Goal: Navigation & Orientation: Find specific page/section

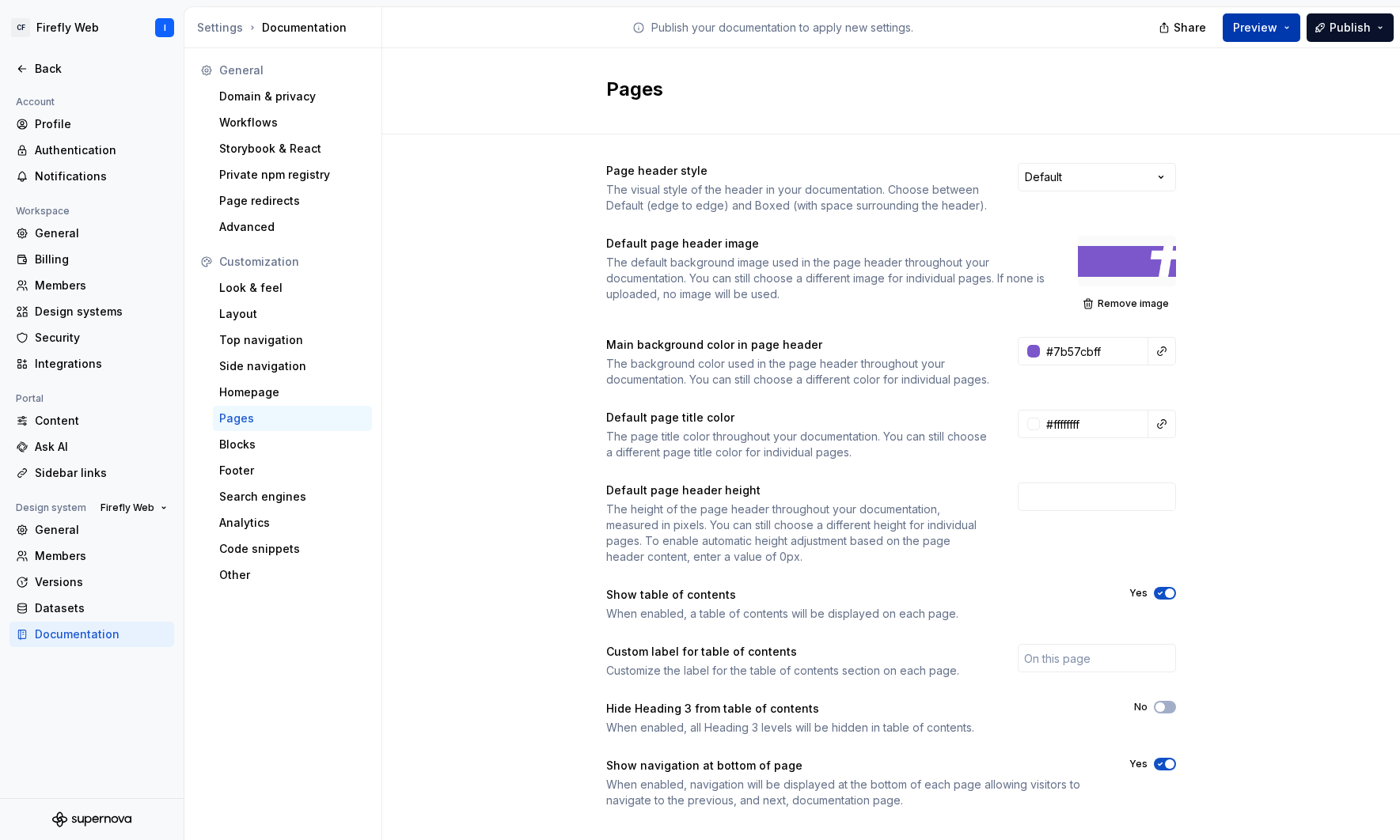
click at [1070, 30] on span "Preview" at bounding box center [1254, 28] width 44 height 16
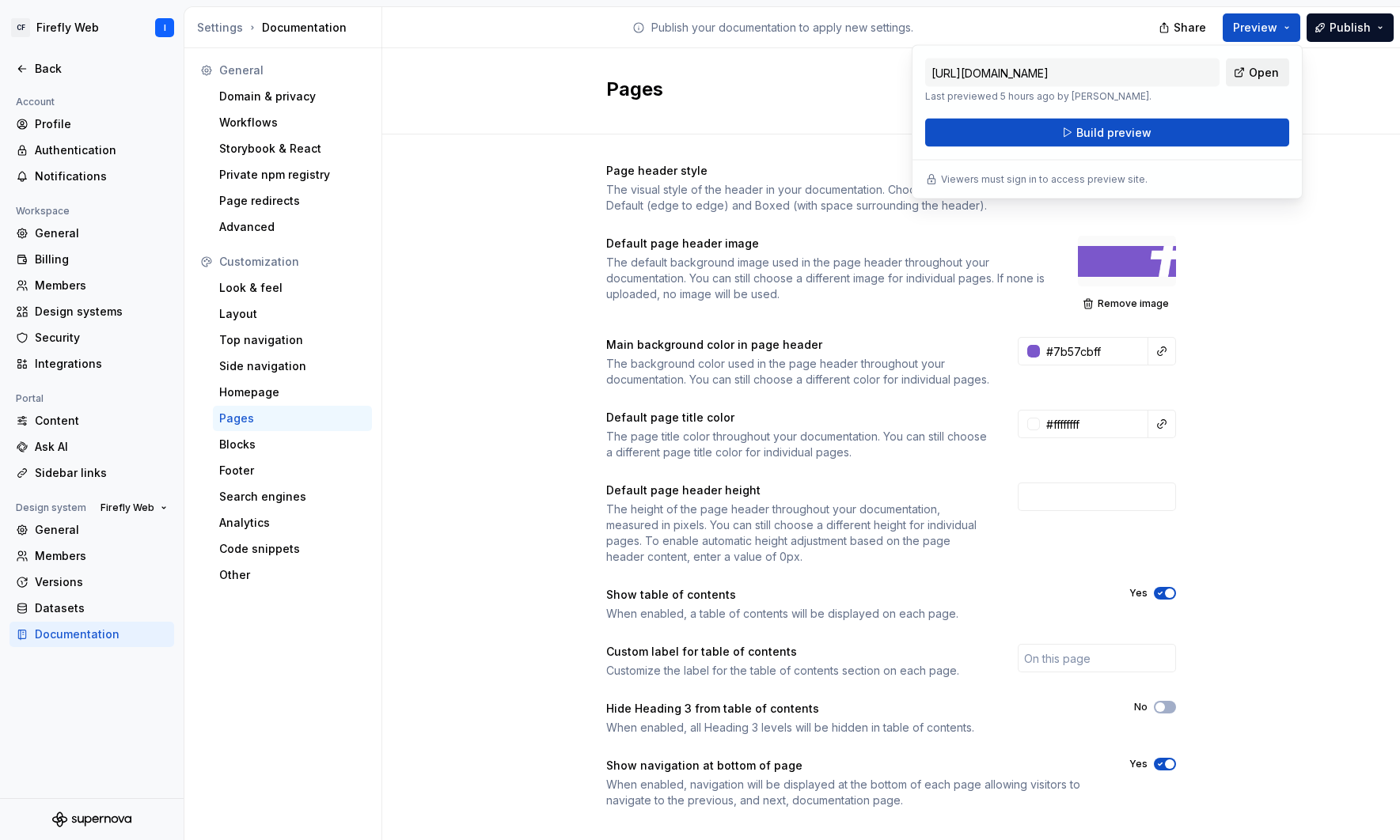
click at [1070, 75] on span "Open" at bounding box center [1263, 73] width 30 height 16
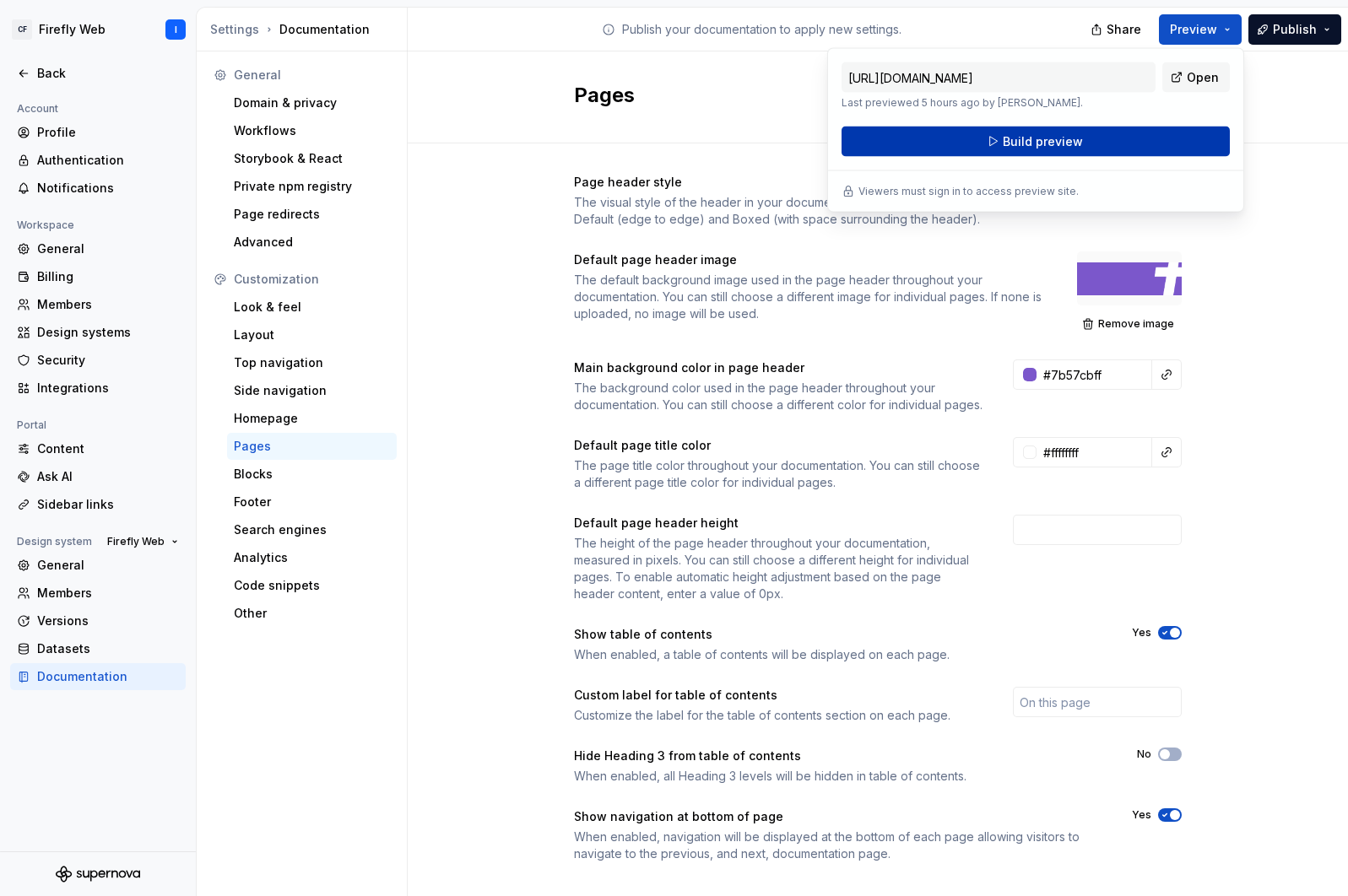
click at [1053, 143] on span "Build preview" at bounding box center [1042, 142] width 80 height 17
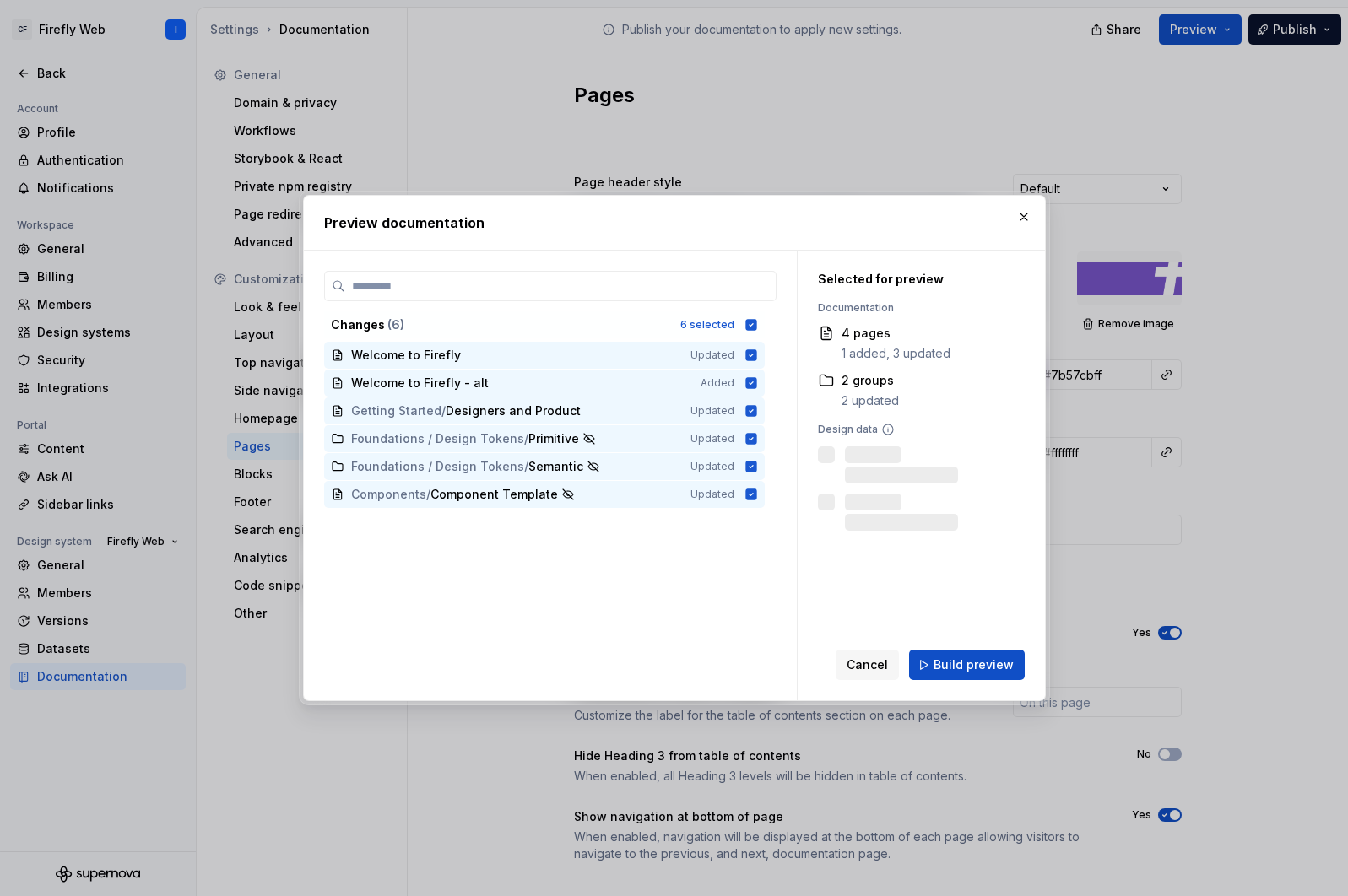
click at [963, 663] on span "Build preview" at bounding box center [973, 665] width 80 height 17
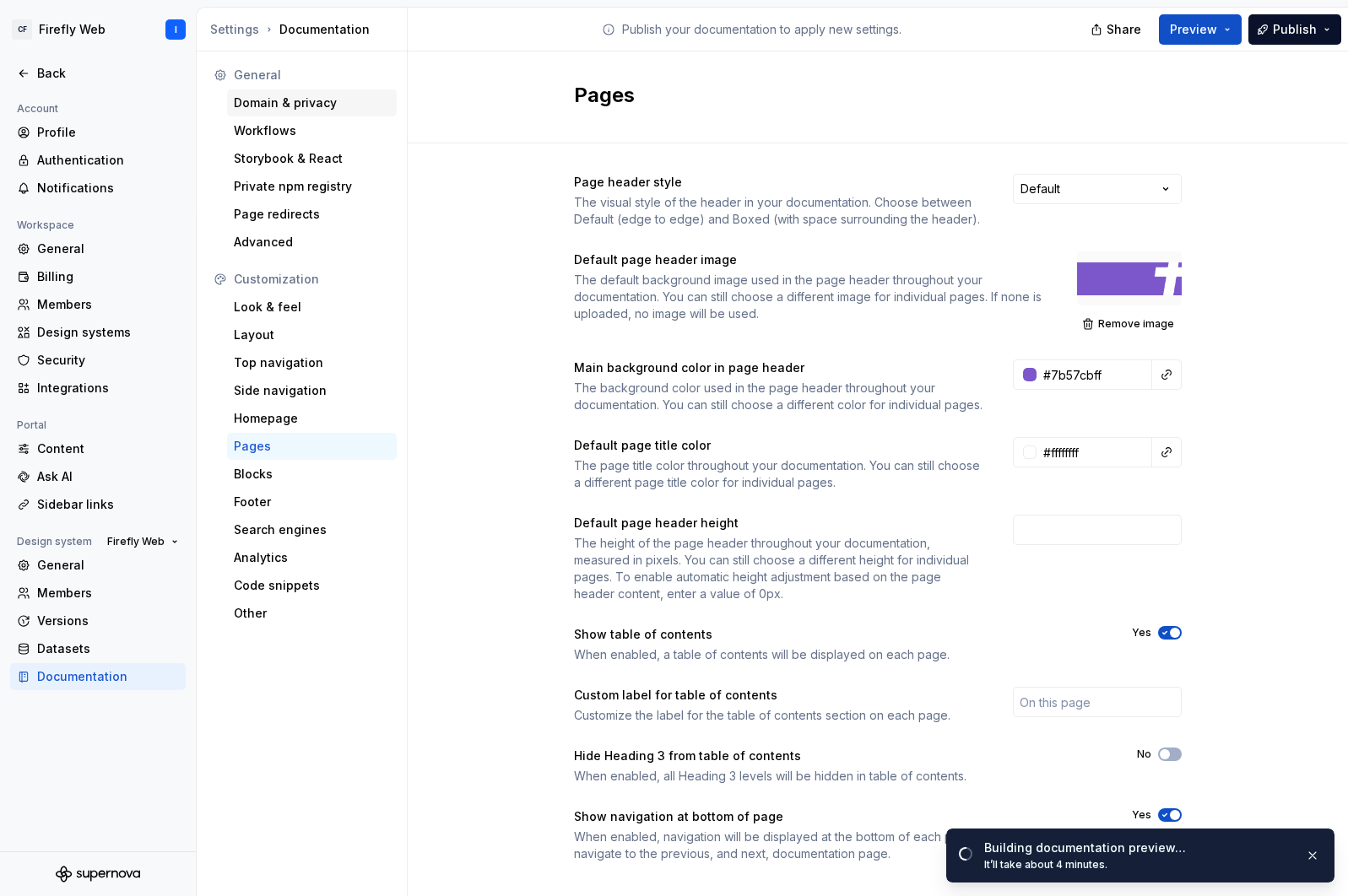
click at [270, 101] on div "Domain & privacy" at bounding box center [312, 103] width 156 height 17
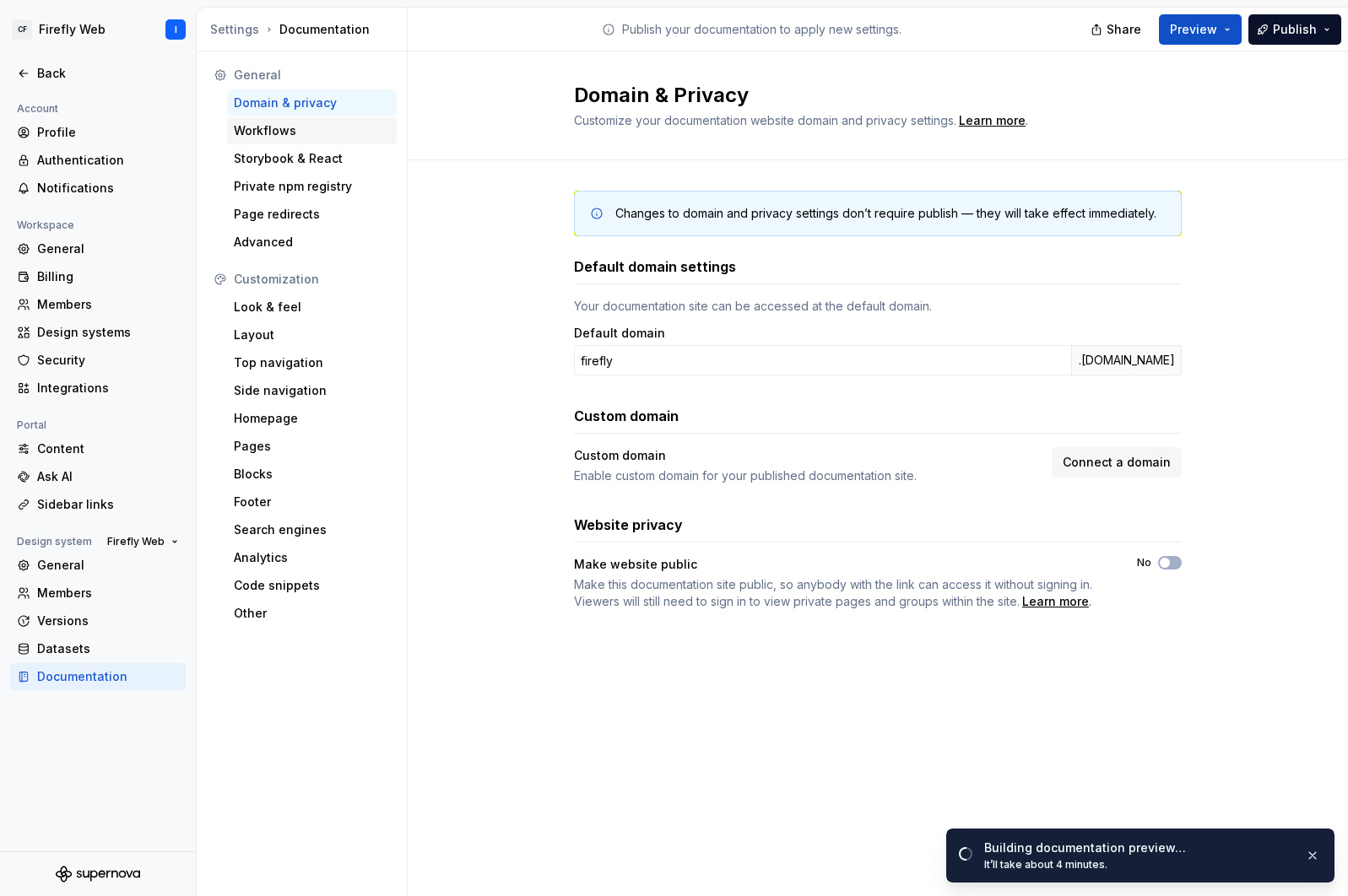
click at [271, 135] on div "Workflows" at bounding box center [312, 131] width 156 height 17
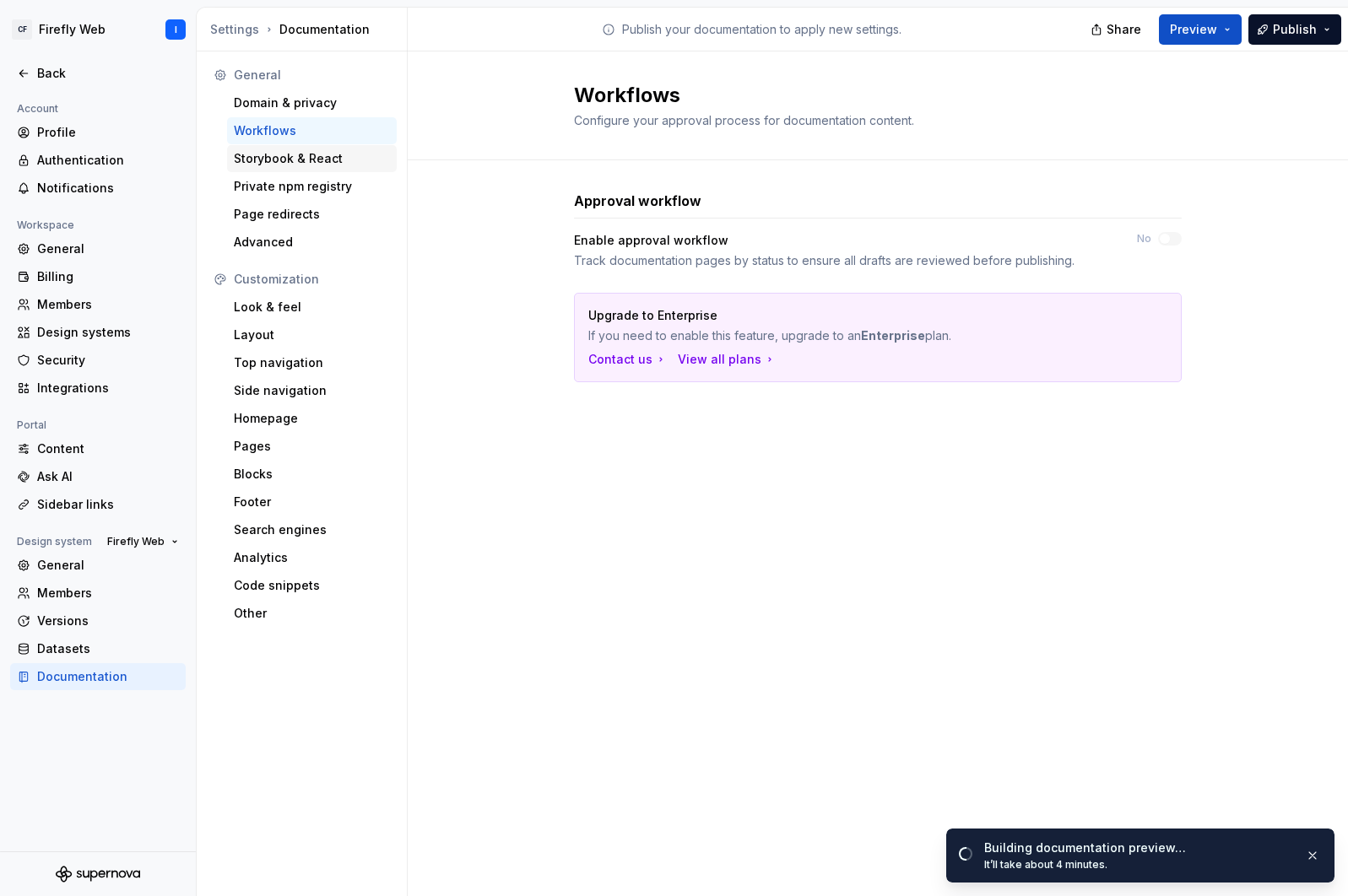
click at [274, 155] on div "Storybook & React" at bounding box center [312, 159] width 156 height 17
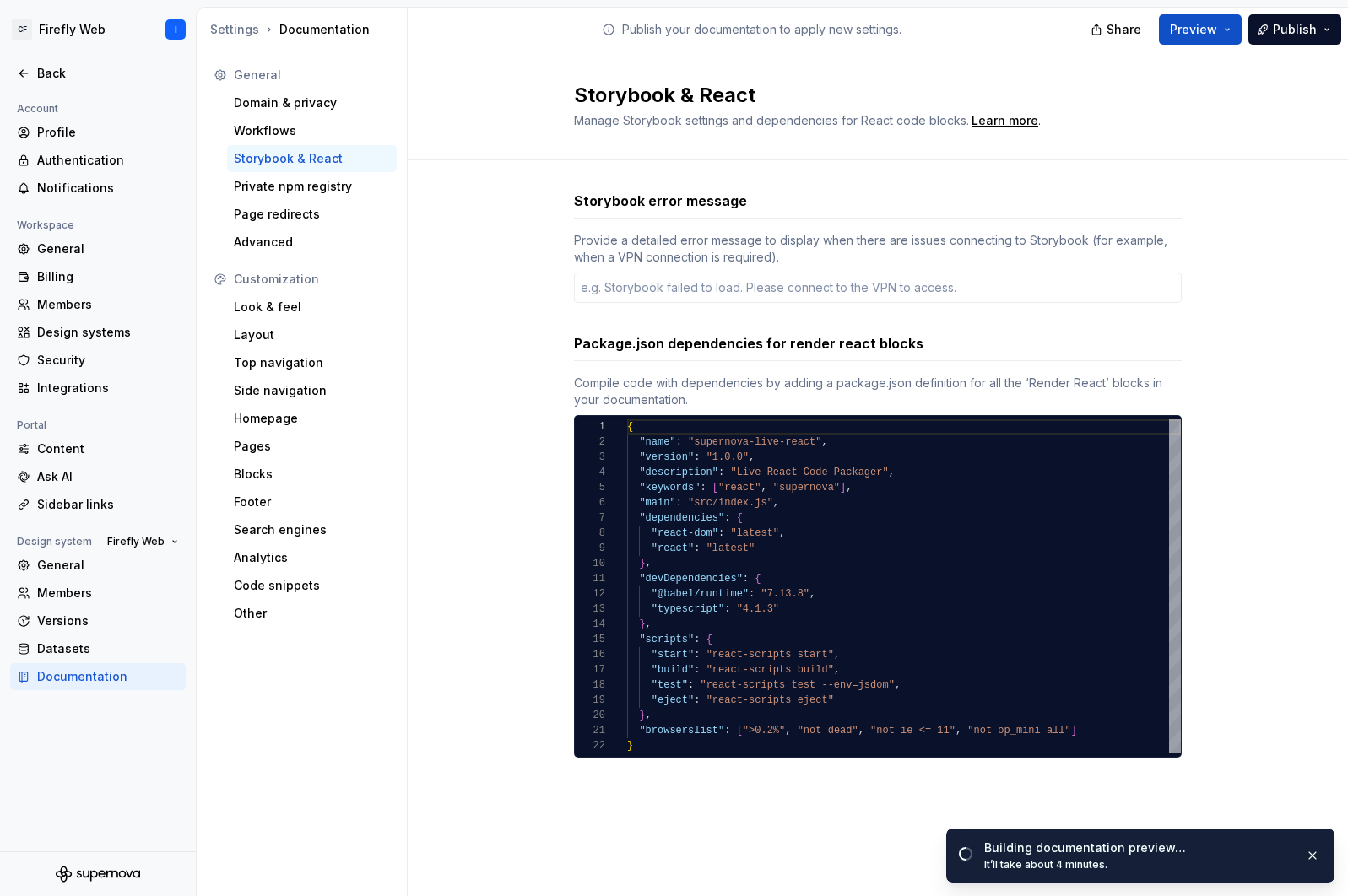
type textarea "*"
click at [277, 196] on div "Private npm registry" at bounding box center [312, 186] width 170 height 27
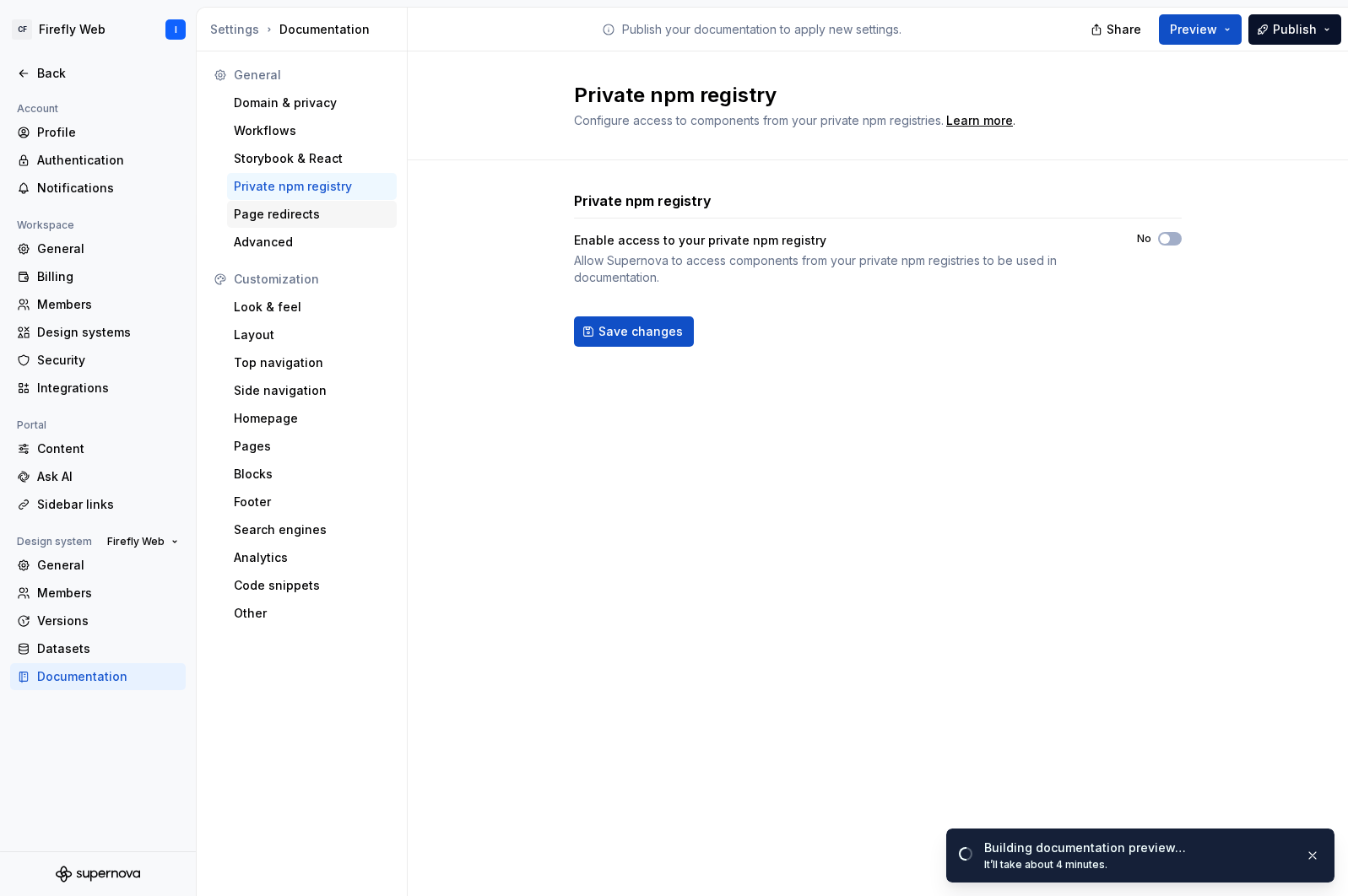
click at [274, 214] on div "Page redirects" at bounding box center [312, 214] width 156 height 17
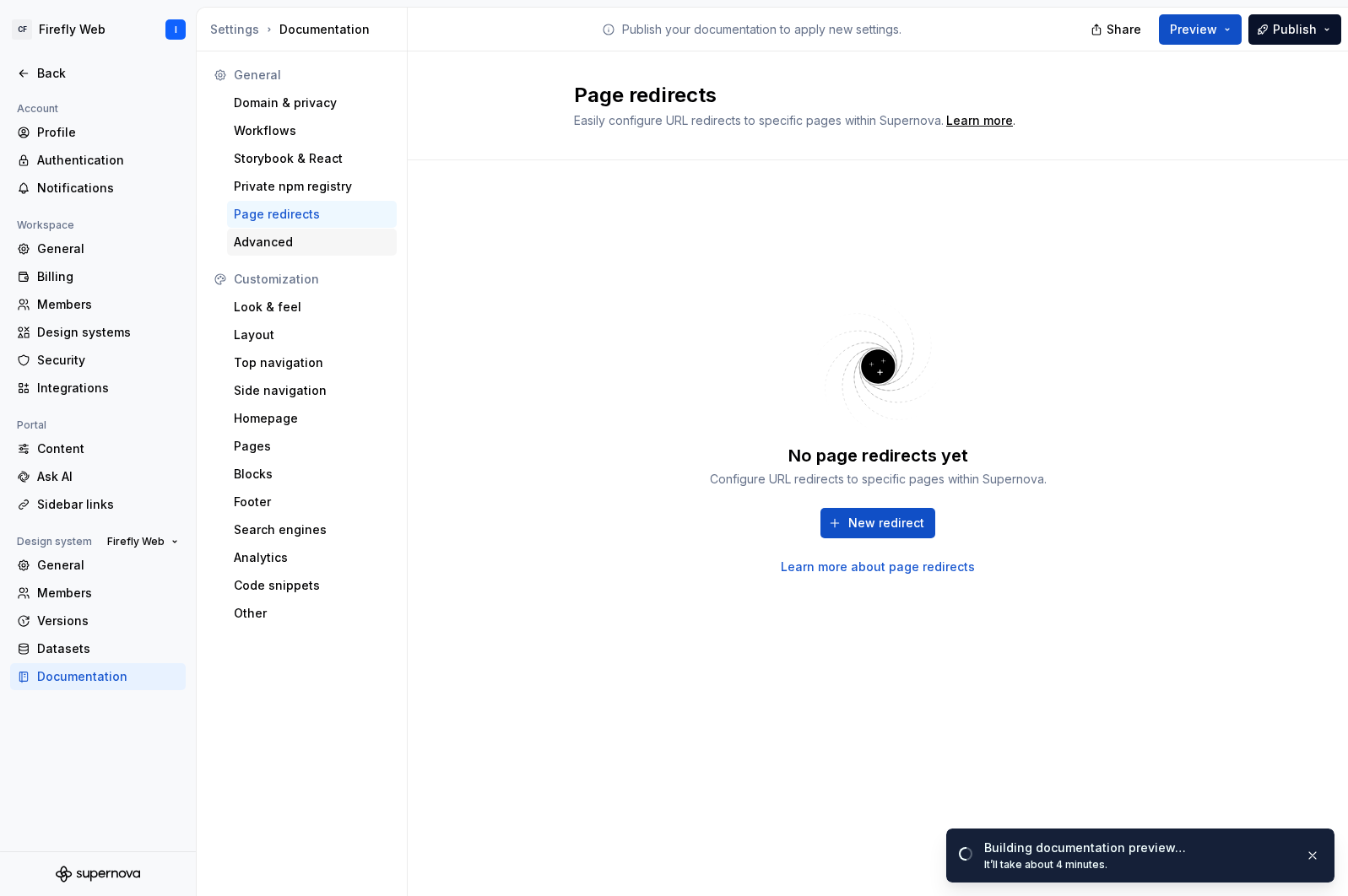
click at [263, 236] on div "Advanced" at bounding box center [312, 243] width 156 height 17
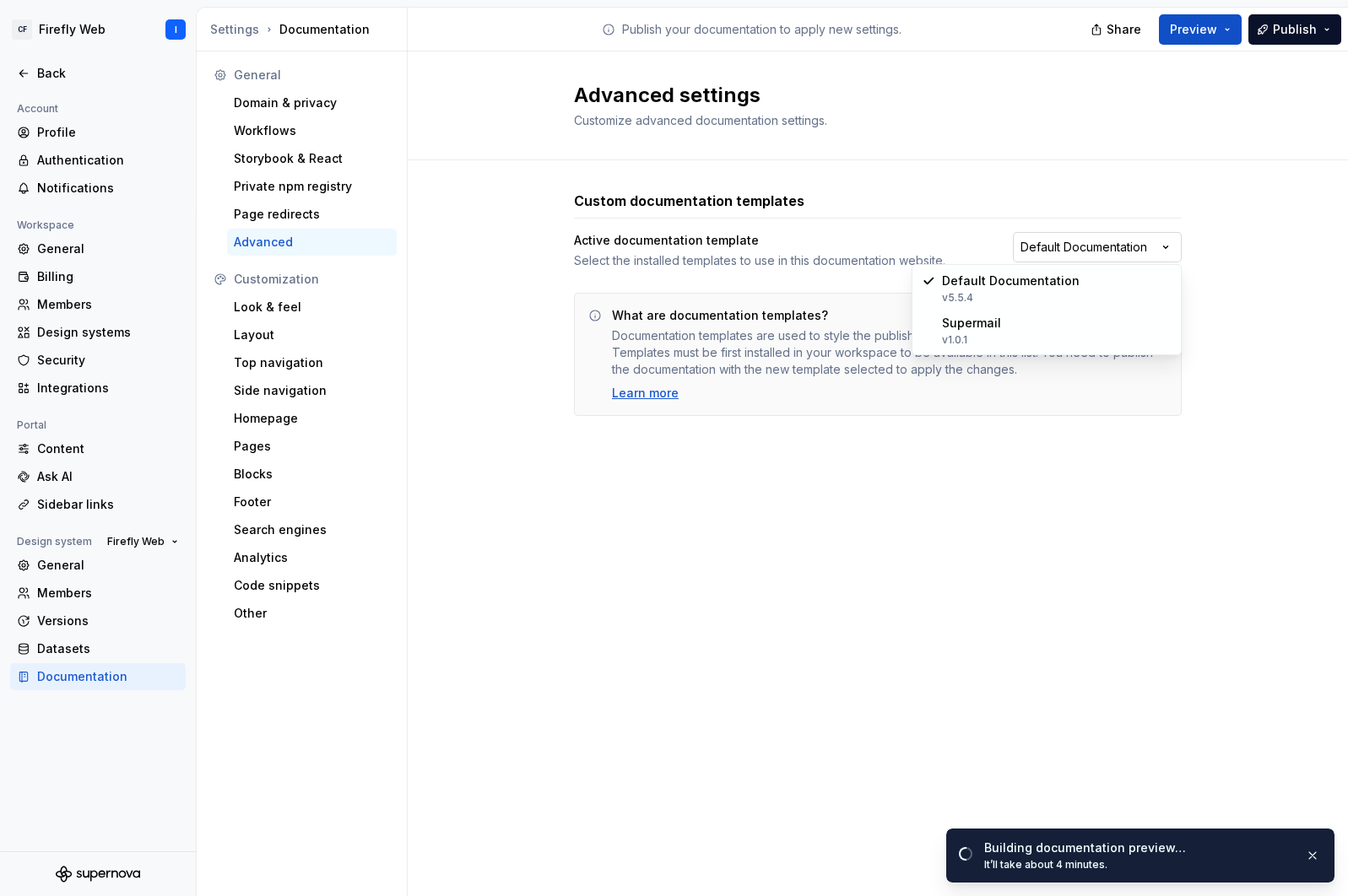
click at [1103, 250] on html "CF Firefly Web I Back Account Profile Authentication Notifications Workspace Ge…" at bounding box center [674, 448] width 1348 height 896
click at [1050, 181] on html "CF Firefly Web I Back Account Profile Authentication Notifications Workspace Ge…" at bounding box center [674, 448] width 1348 height 896
click at [1101, 244] on html "CF Firefly Web I Back Account Profile Authentication Notifications Workspace Ge…" at bounding box center [674, 448] width 1348 height 896
click at [1069, 178] on html "CF Firefly Web I Back Account Profile Authentication Notifications Workspace Ge…" at bounding box center [674, 448] width 1348 height 896
click at [278, 311] on div "Look & feel" at bounding box center [312, 307] width 156 height 17
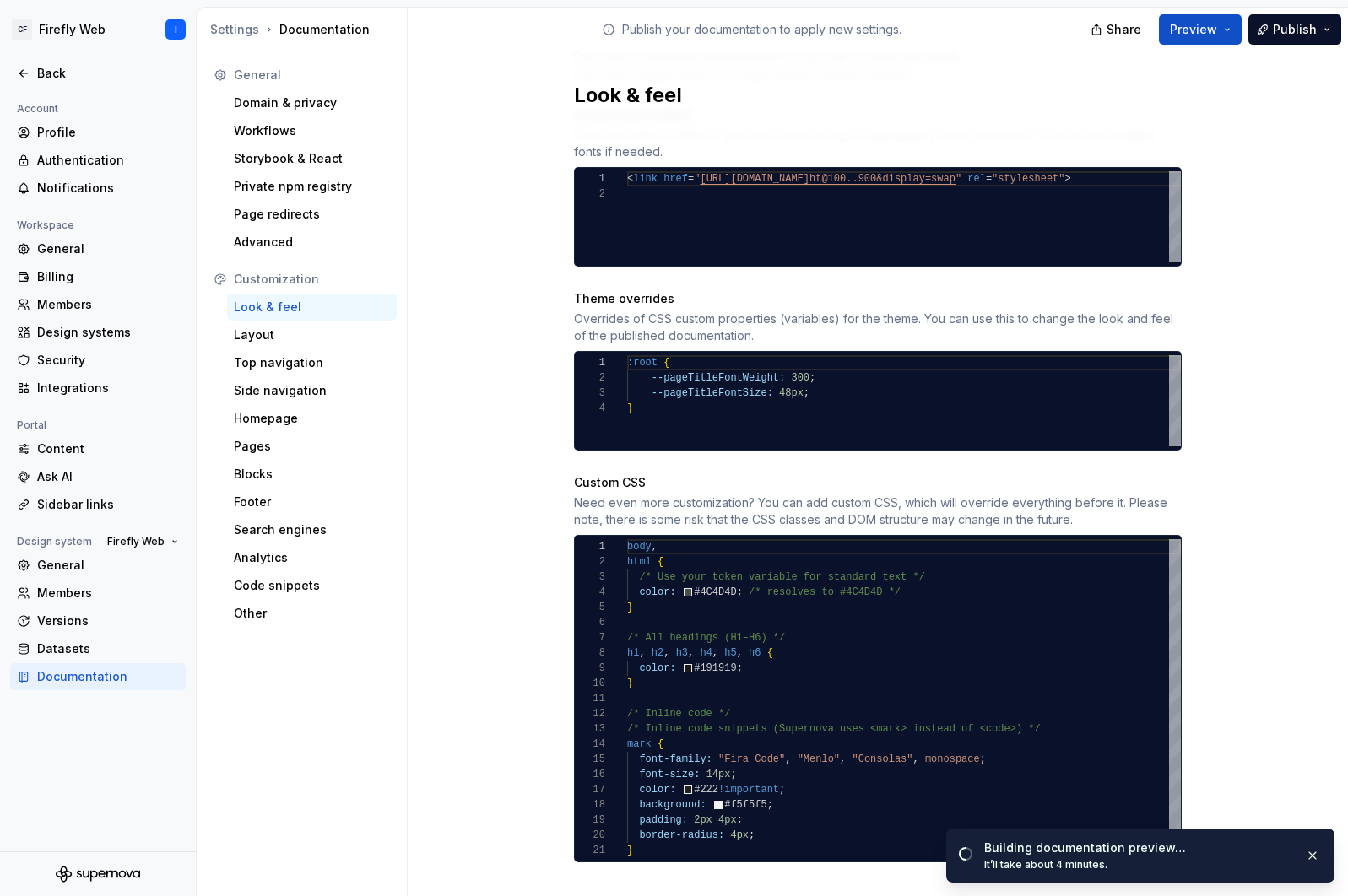
scroll to position [755, 0]
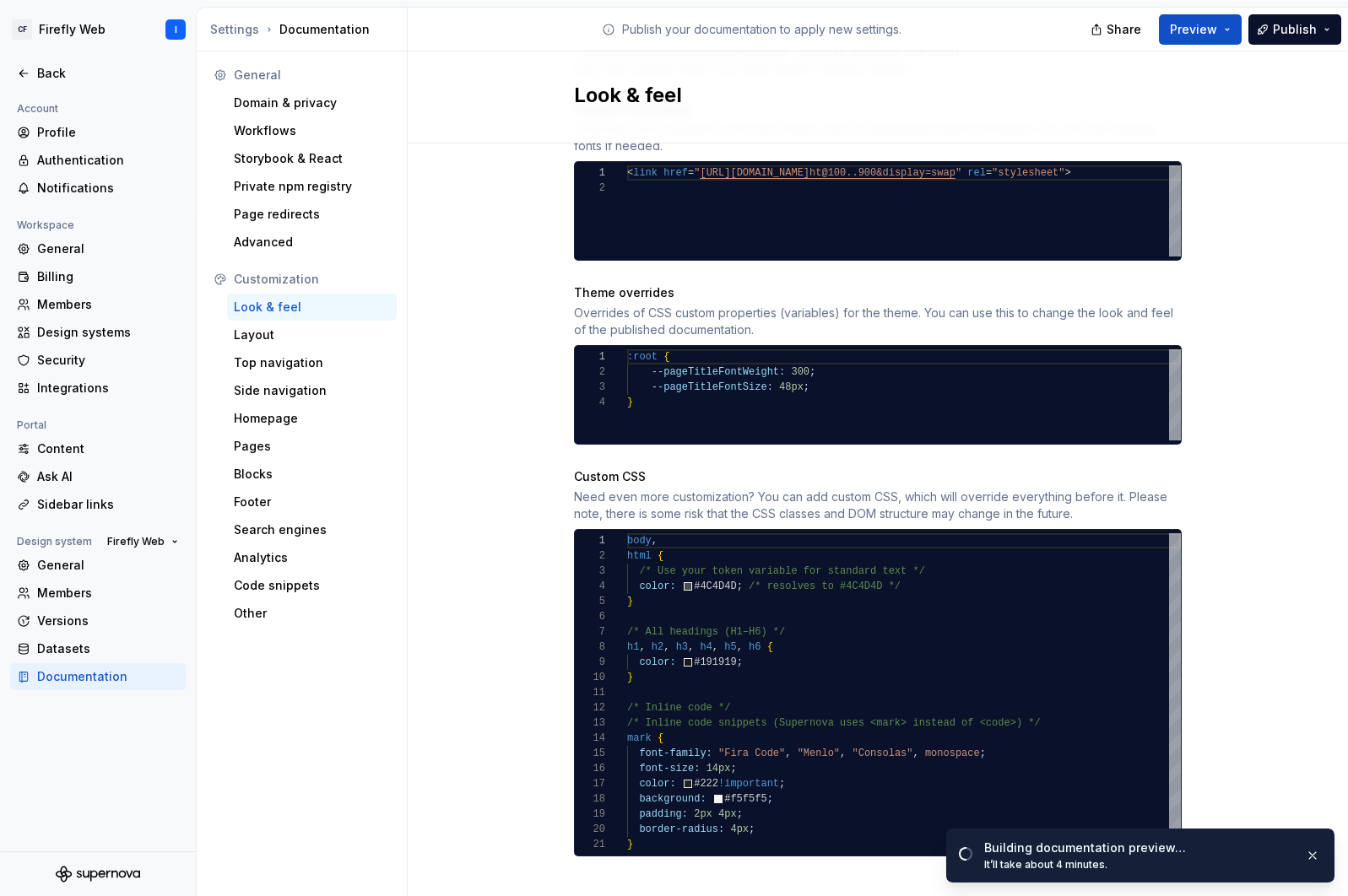
type textarea "**********"
click at [825, 649] on div "body , html { /* Use your token variable for standard text */ color: #4C4D4D ; …" at bounding box center [904, 693] width 554 height 319
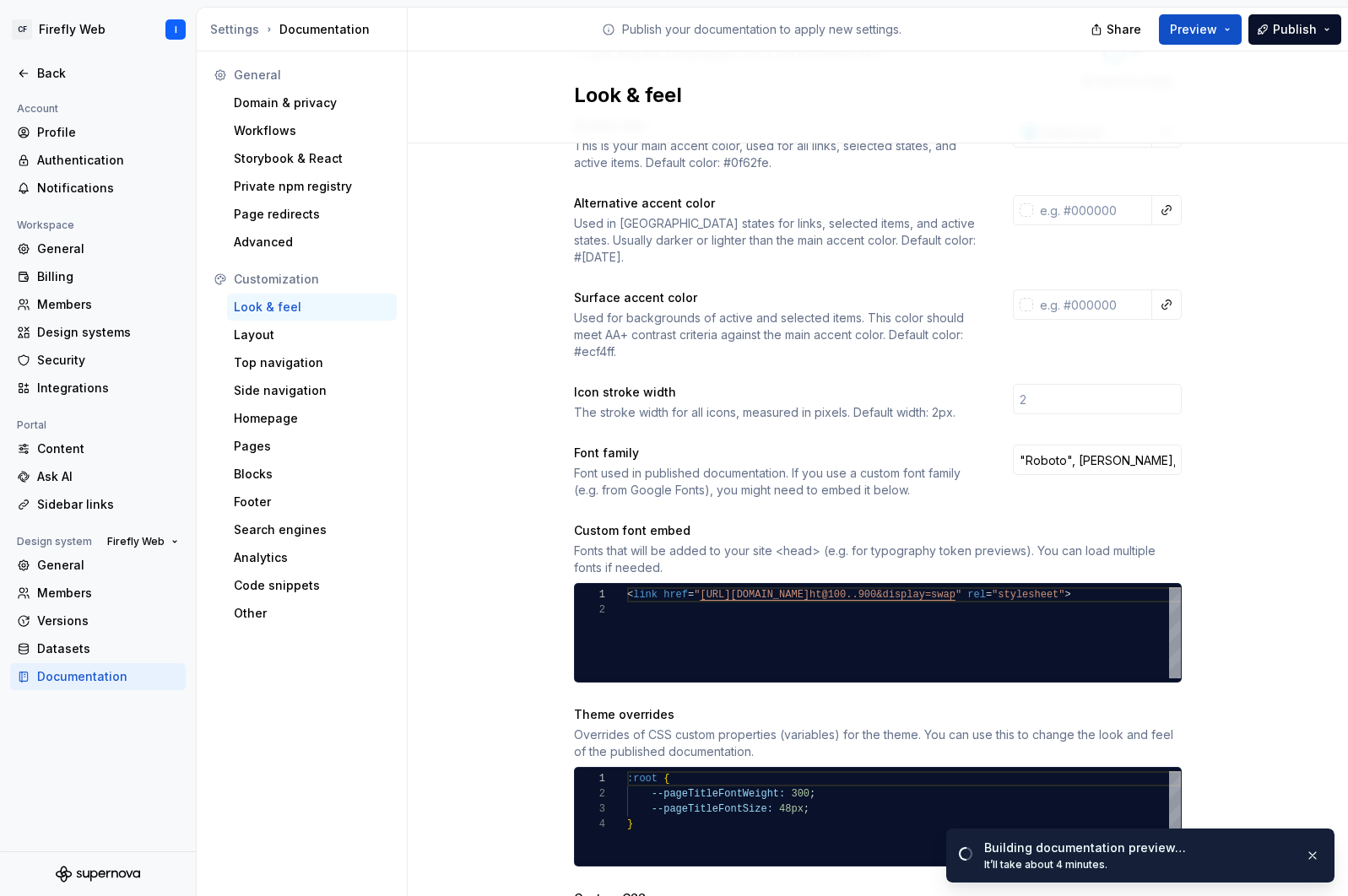
scroll to position [0, 0]
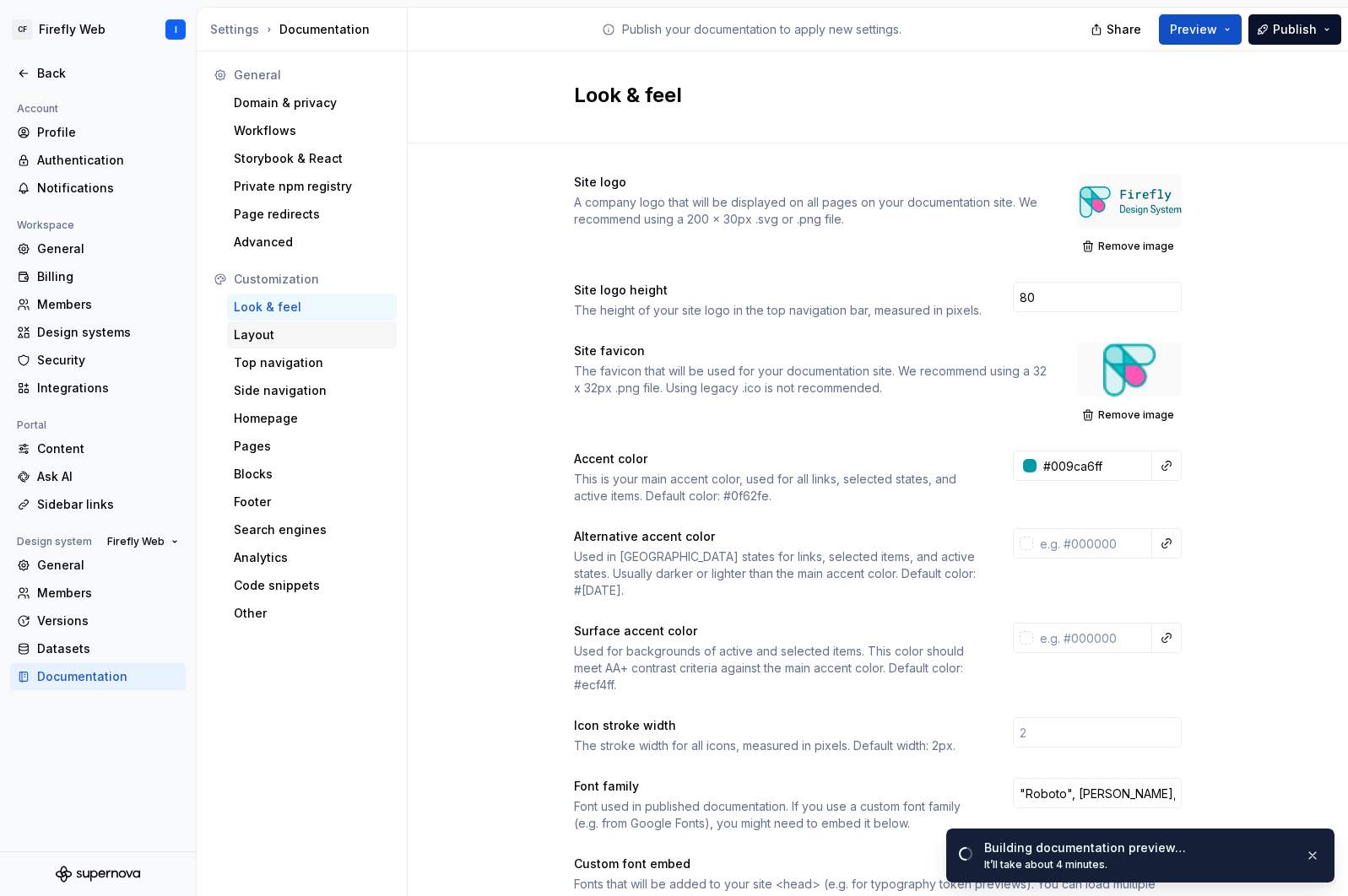
click at [270, 338] on div "Layout" at bounding box center [312, 335] width 156 height 17
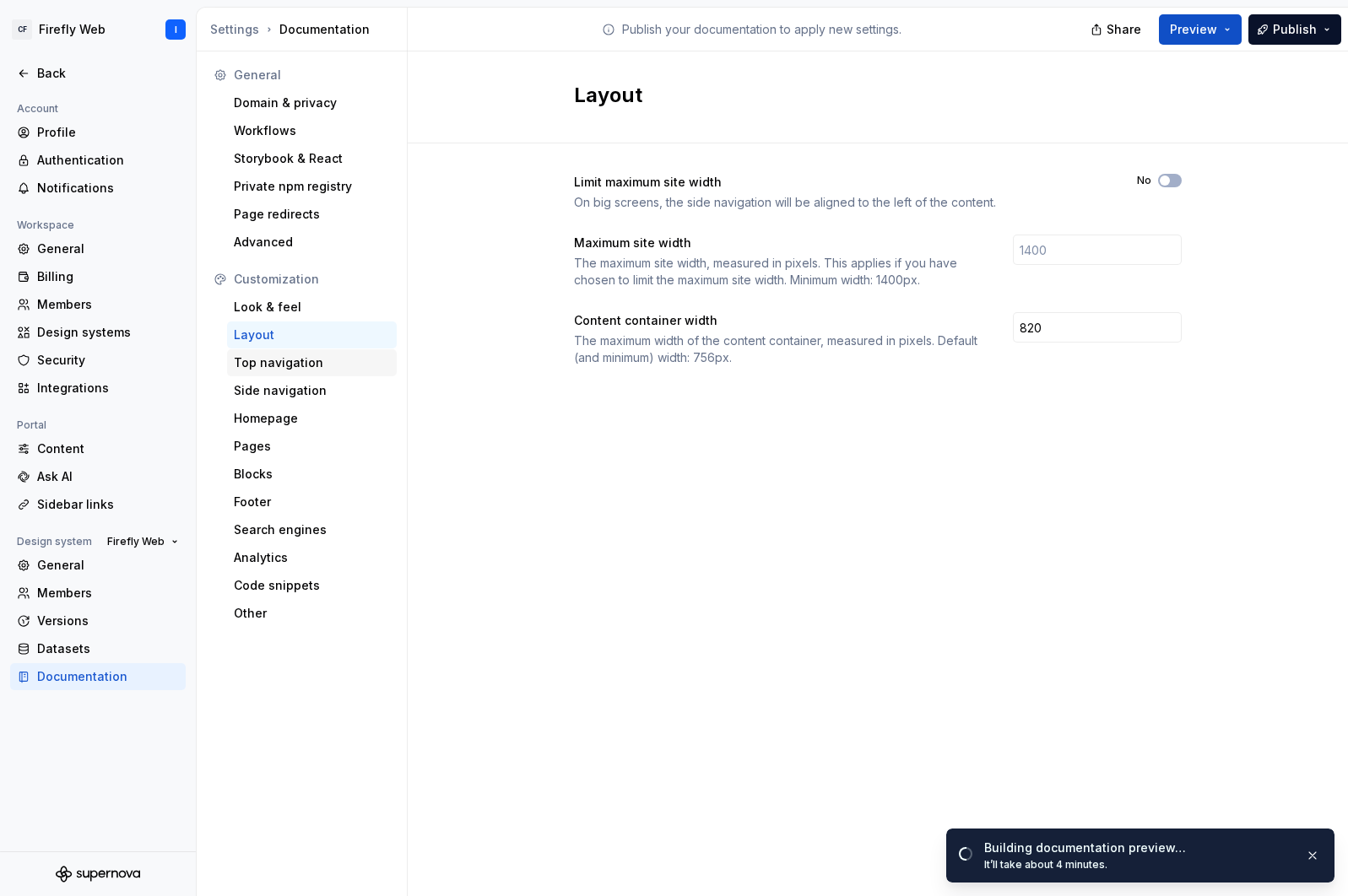
click at [284, 365] on div "Top navigation" at bounding box center [312, 363] width 156 height 17
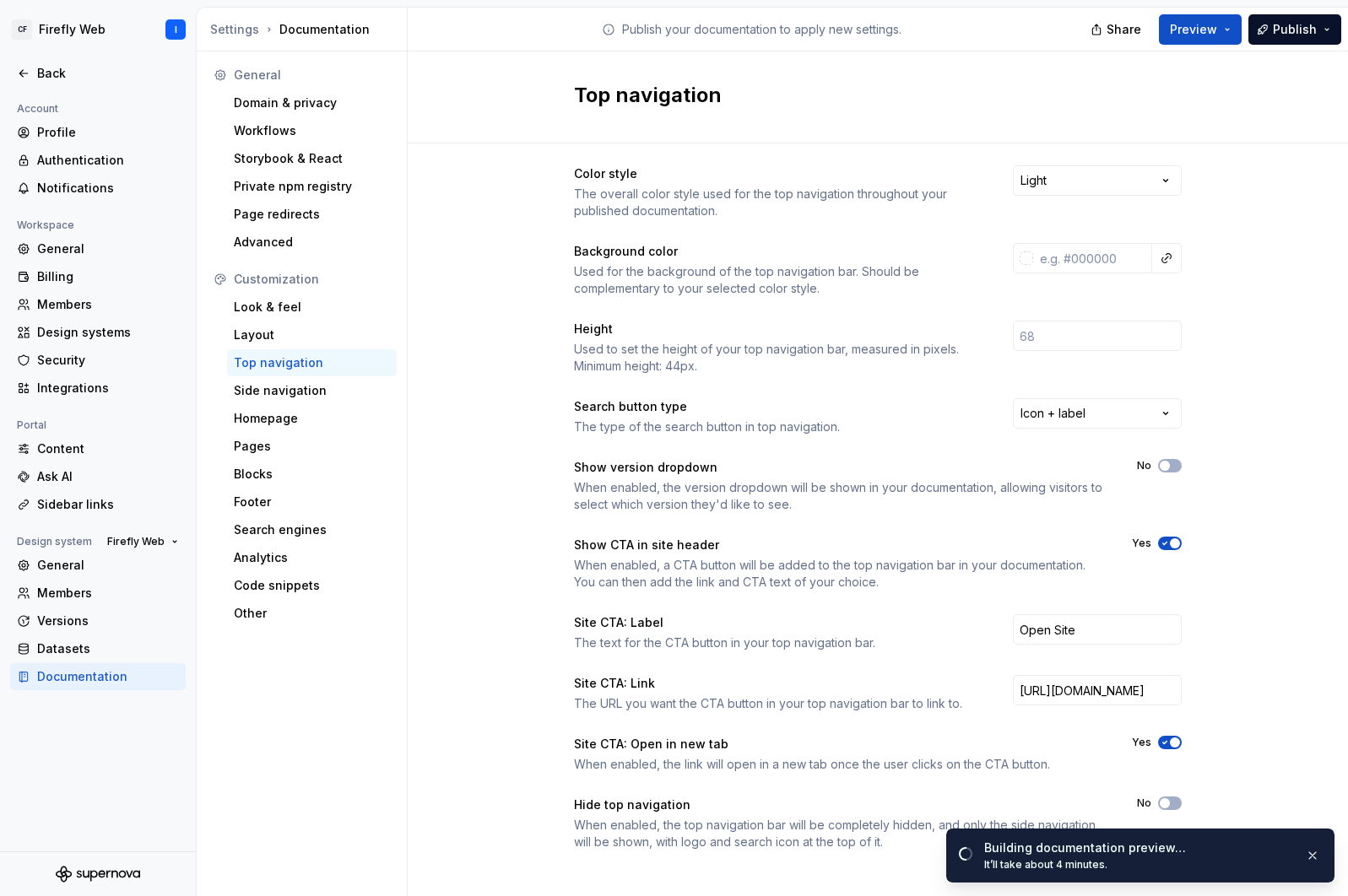
scroll to position [20, 0]
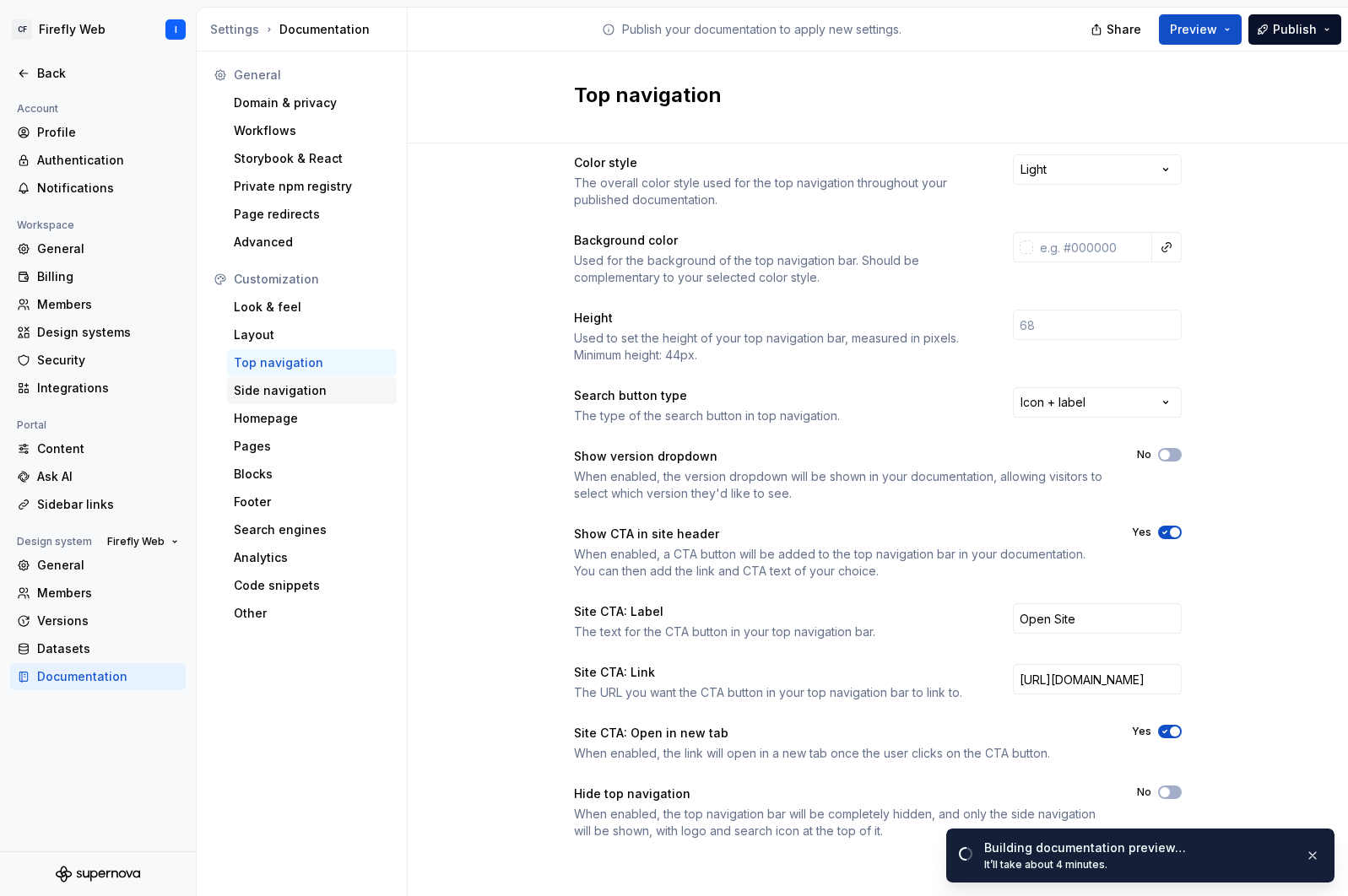
click at [271, 395] on div "Side navigation" at bounding box center [312, 391] width 156 height 17
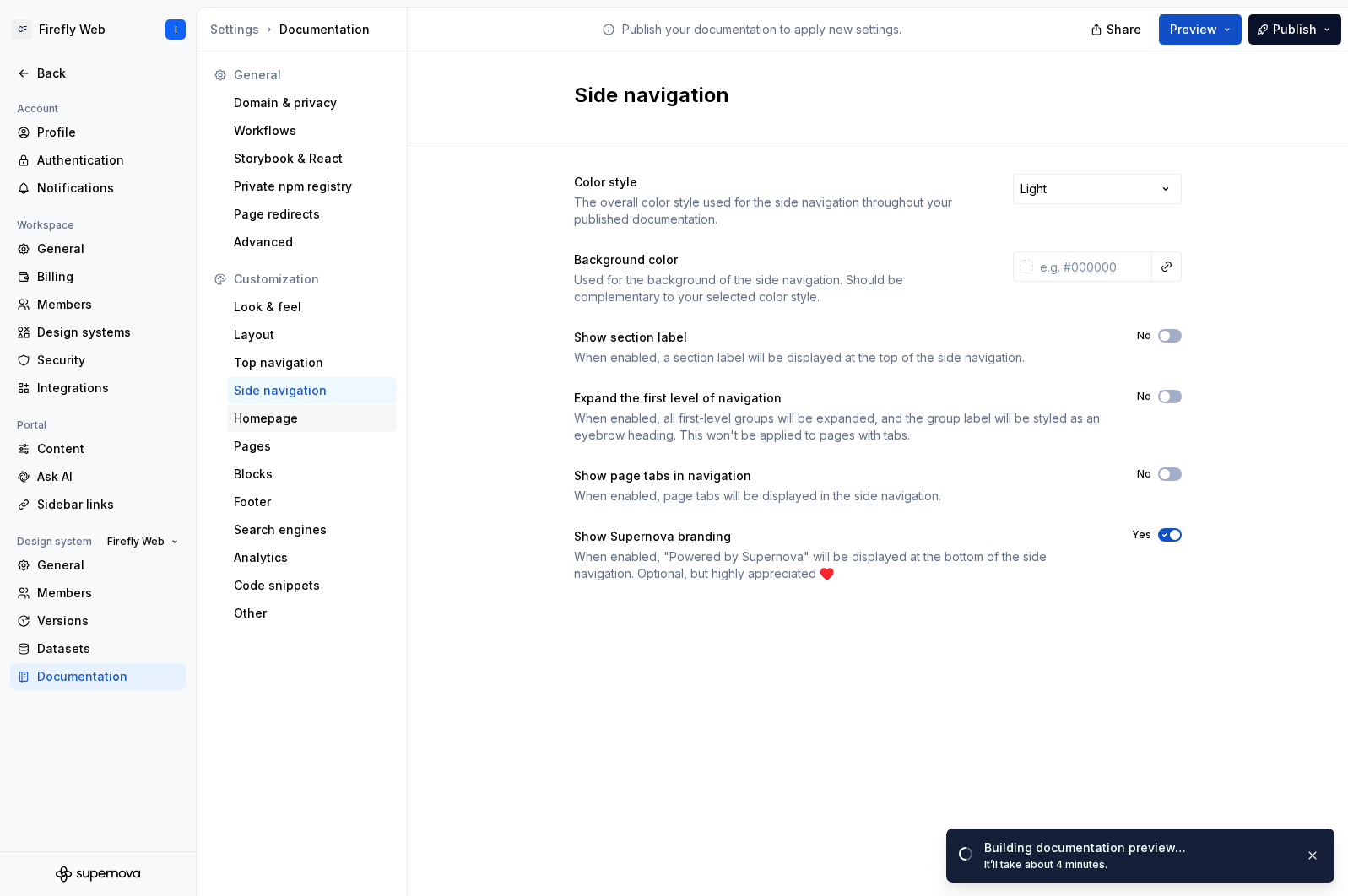
click at [288, 414] on div "Homepage" at bounding box center [312, 418] width 156 height 17
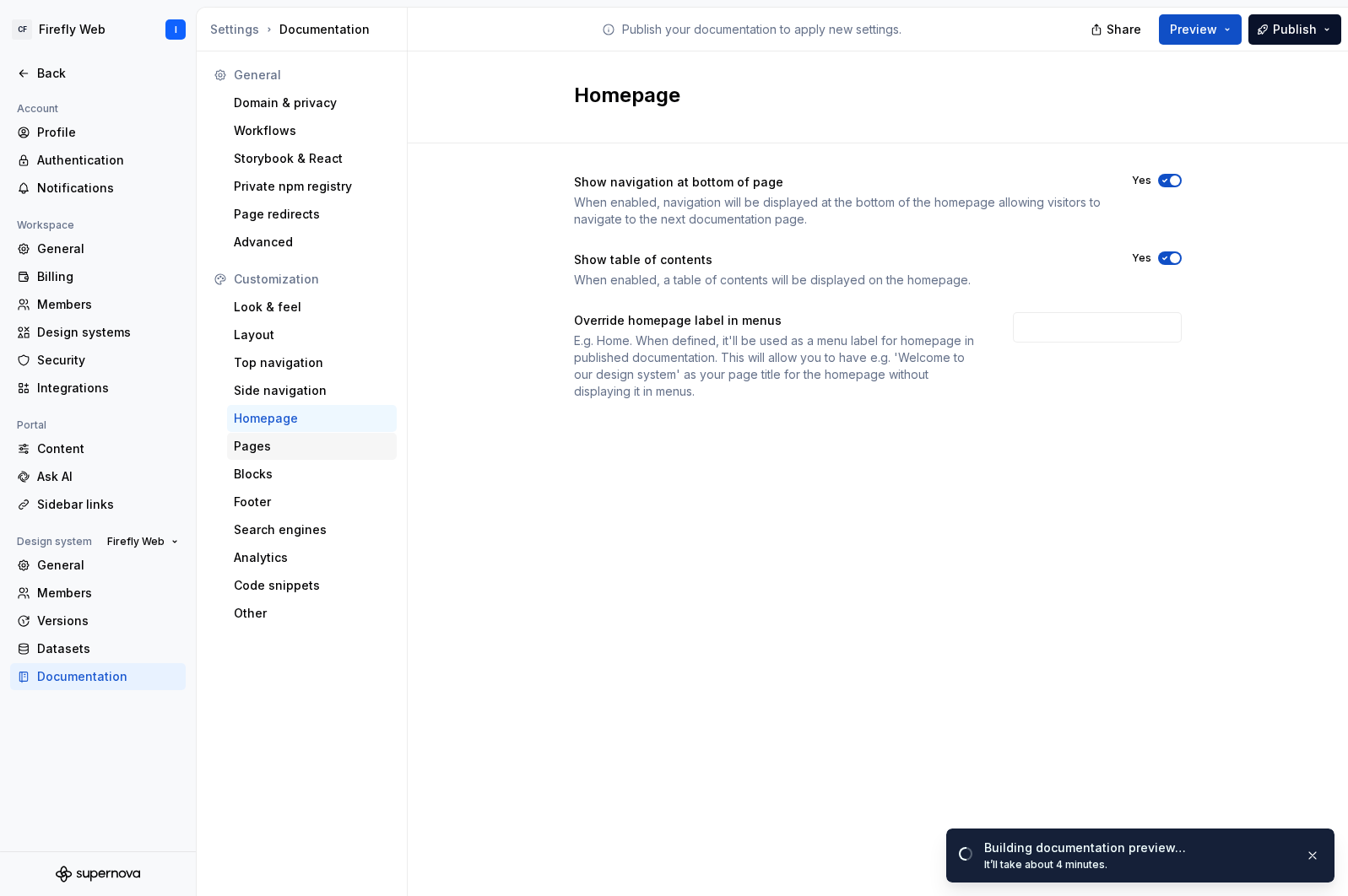
click at [268, 454] on div "Pages" at bounding box center [312, 447] width 156 height 17
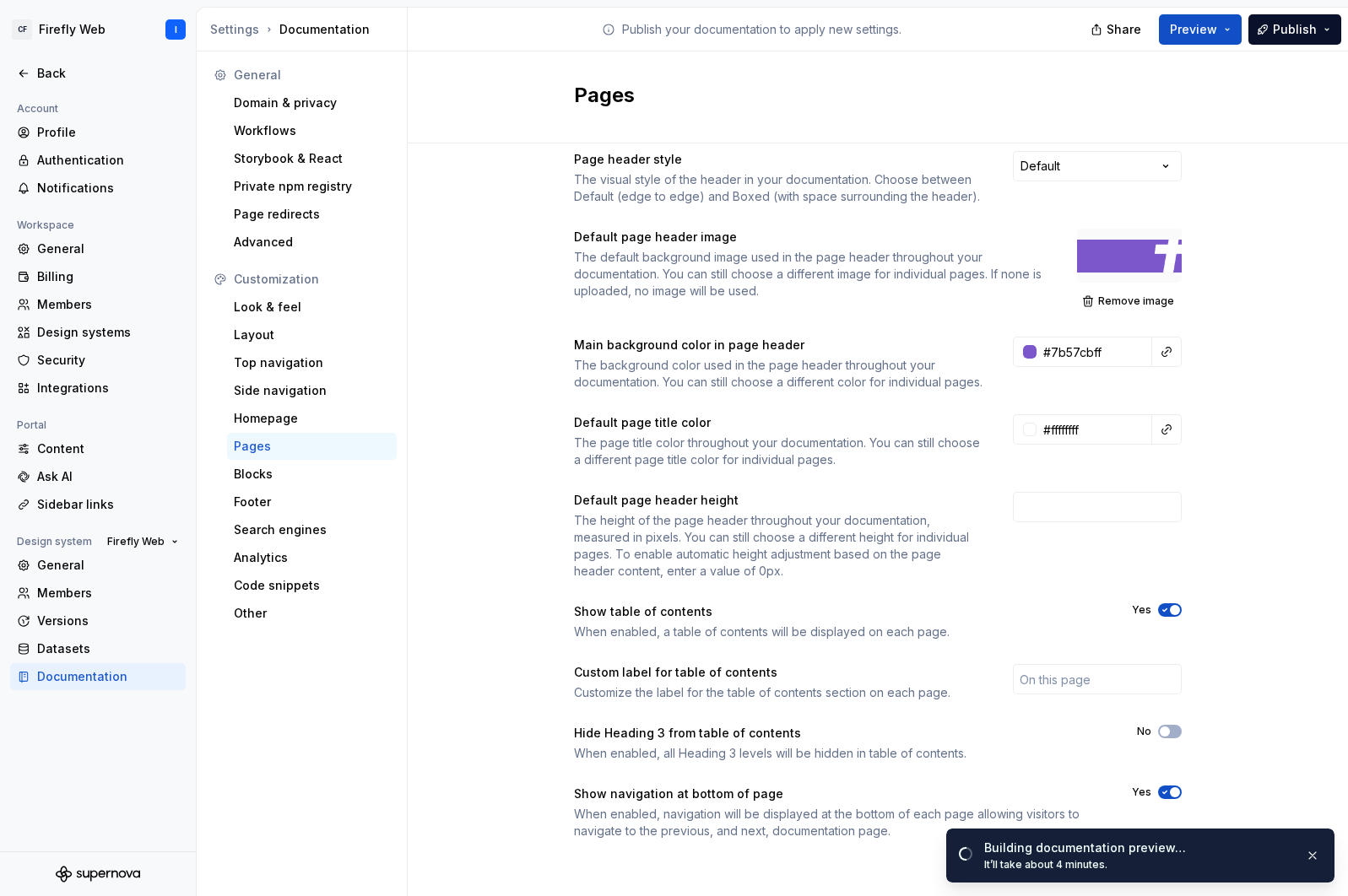
scroll to position [39, 0]
click at [262, 472] on div "Blocks" at bounding box center [312, 474] width 156 height 17
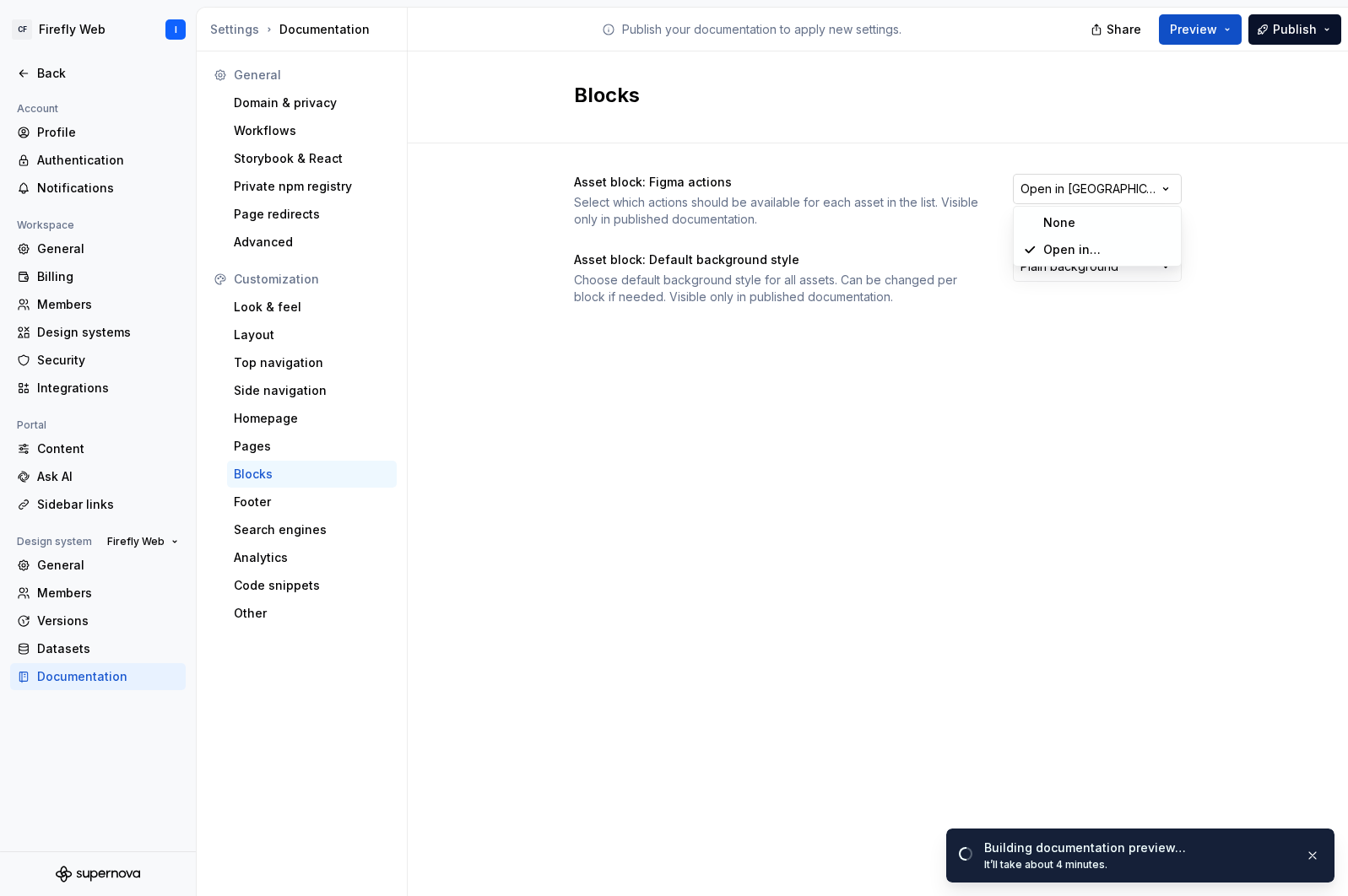
click at [1127, 192] on html "CF Firefly Web I Back Account Profile Authentication Notifications Workspace Ge…" at bounding box center [674, 448] width 1348 height 896
click at [932, 153] on html "CF Firefly Web I Back Account Profile Authentication Notifications Workspace Ge…" at bounding box center [674, 448] width 1348 height 896
click at [1104, 273] on html "CF Firefly Web I Back Account Profile Authentication Notifications Workspace Ge…" at bounding box center [674, 448] width 1348 height 896
click at [852, 243] on html "CF Firefly Web I Back Account Profile Authentication Notifications Workspace Ge…" at bounding box center [674, 448] width 1348 height 896
click at [1098, 268] on html "CF Firefly Web I Back Account Profile Authentication Notifications Workspace Ge…" at bounding box center [674, 448] width 1348 height 896
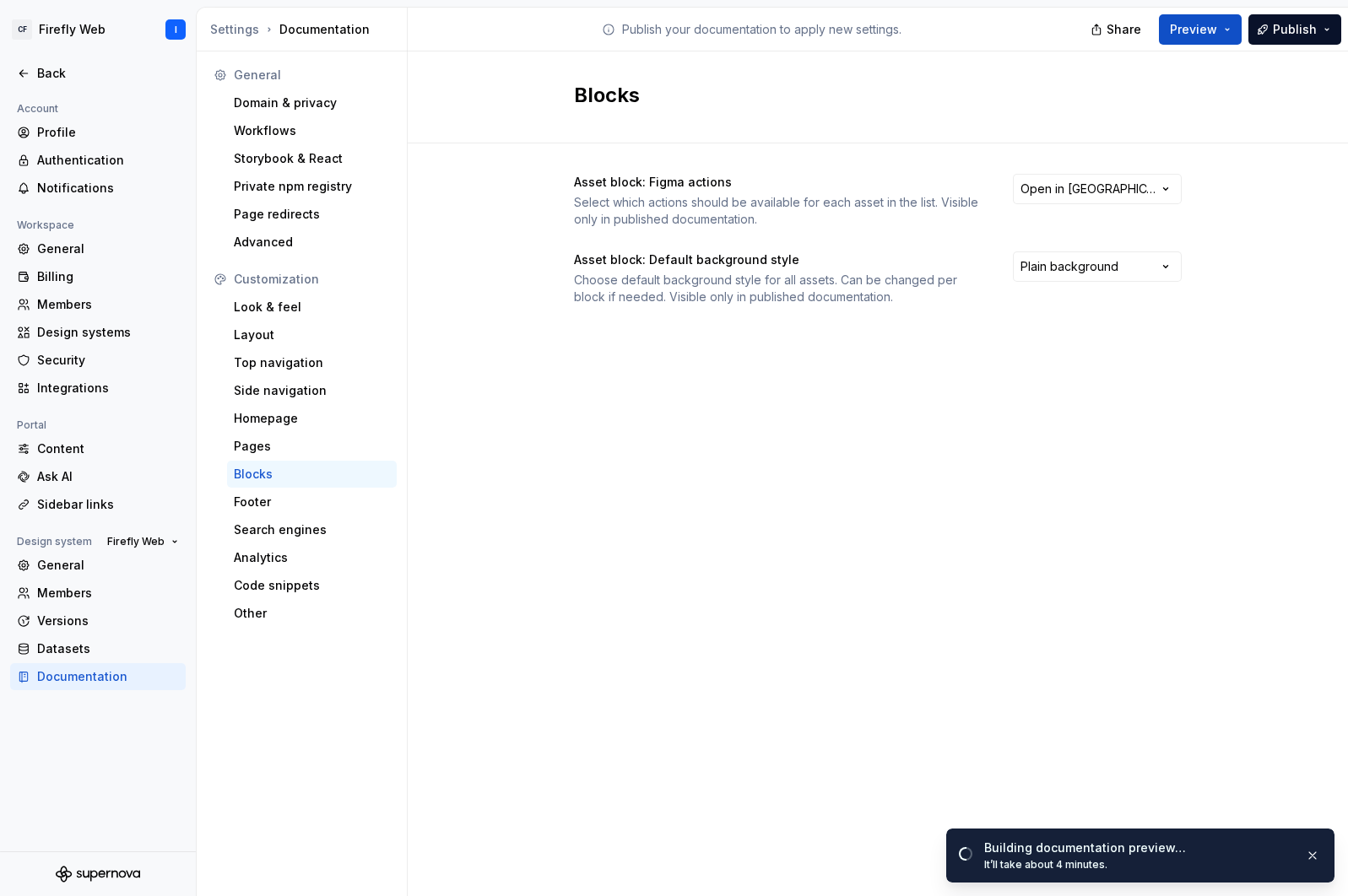
click at [800, 298] on html "CF Firefly Web I Back Account Profile Authentication Notifications Workspace Ge…" at bounding box center [674, 448] width 1348 height 896
click at [237, 501] on div "Footer" at bounding box center [312, 502] width 156 height 17
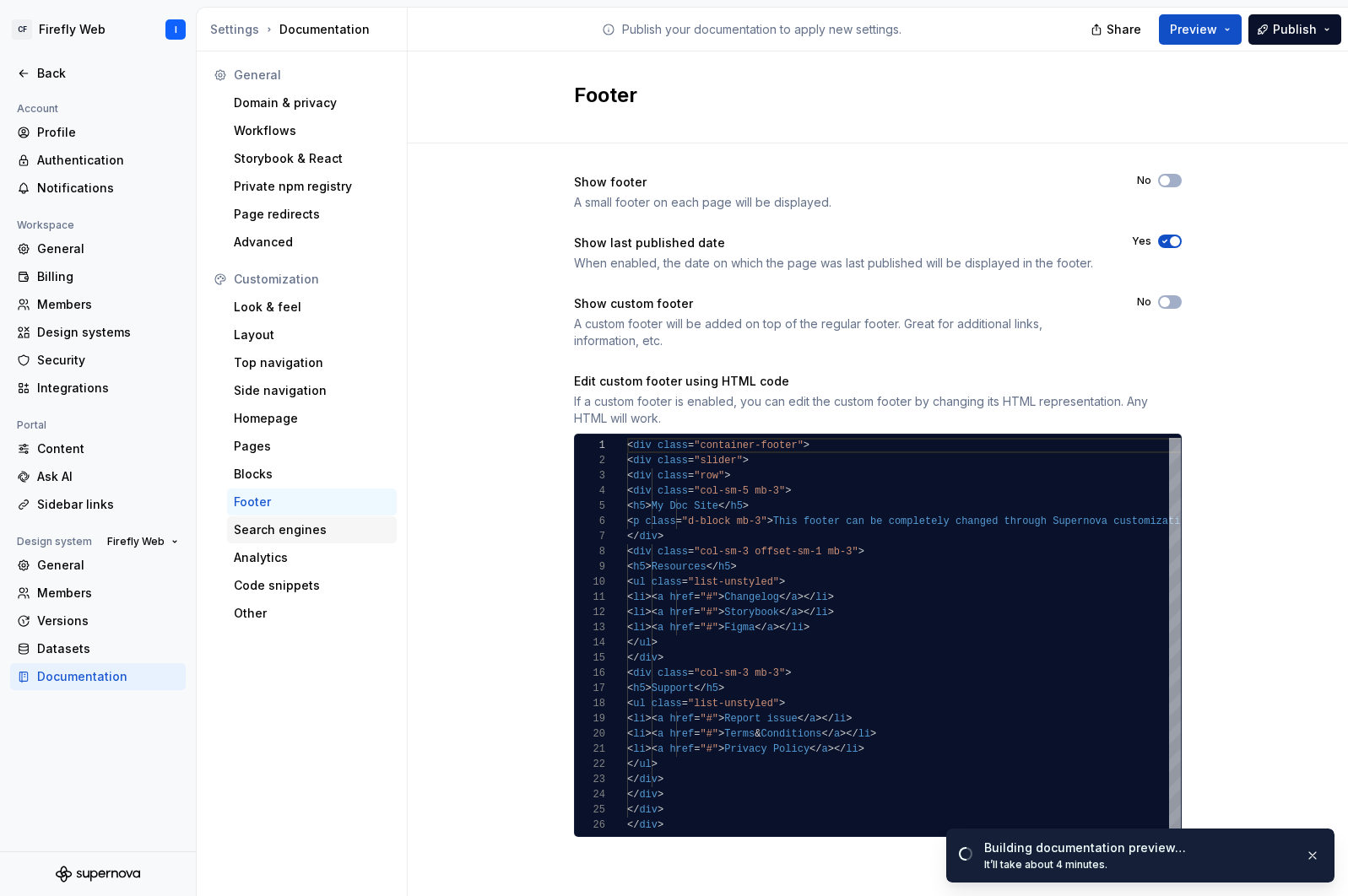
click at [288, 532] on div "Search engines" at bounding box center [312, 530] width 156 height 17
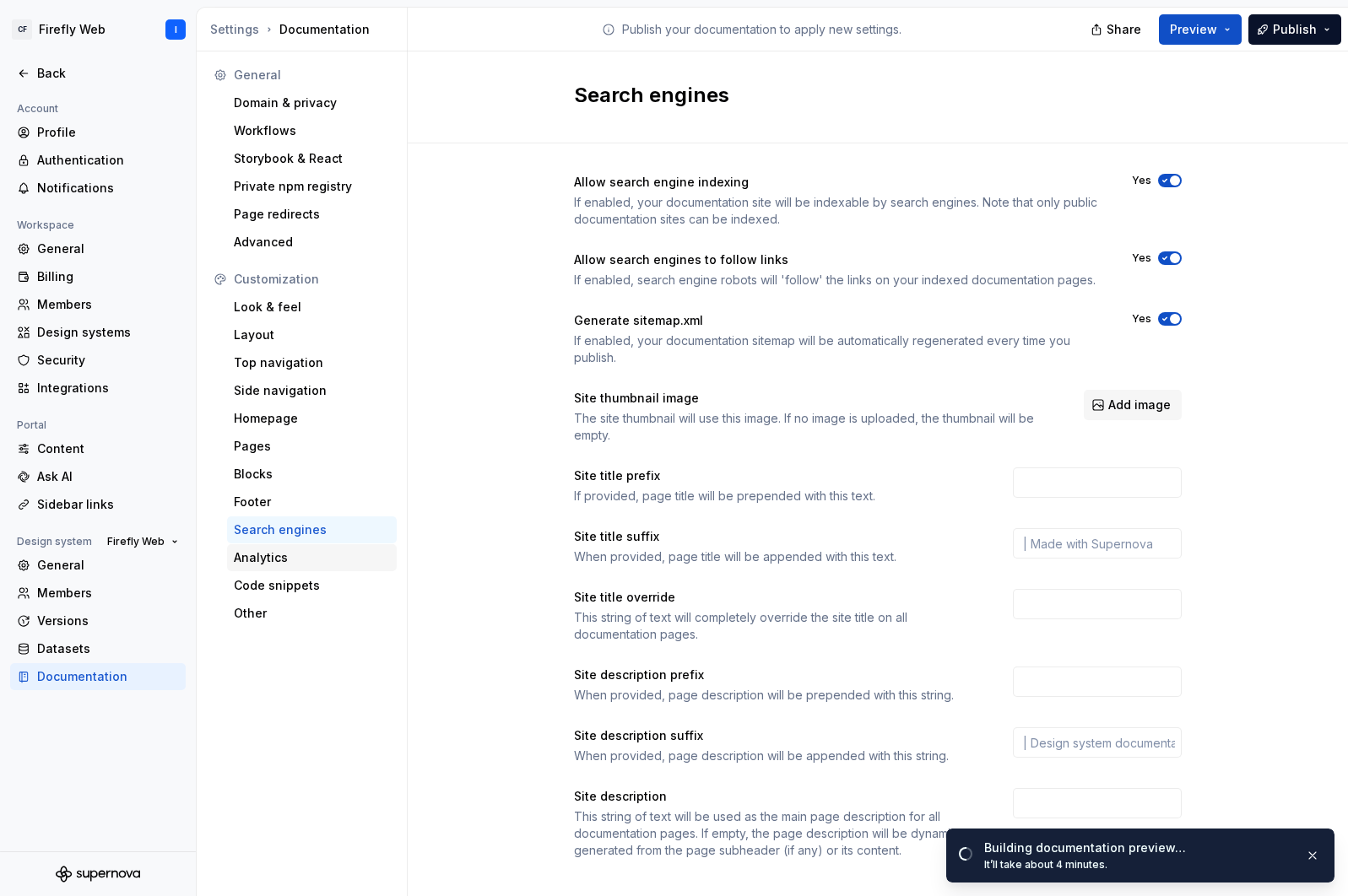
click at [268, 557] on div "Analytics" at bounding box center [312, 558] width 156 height 17
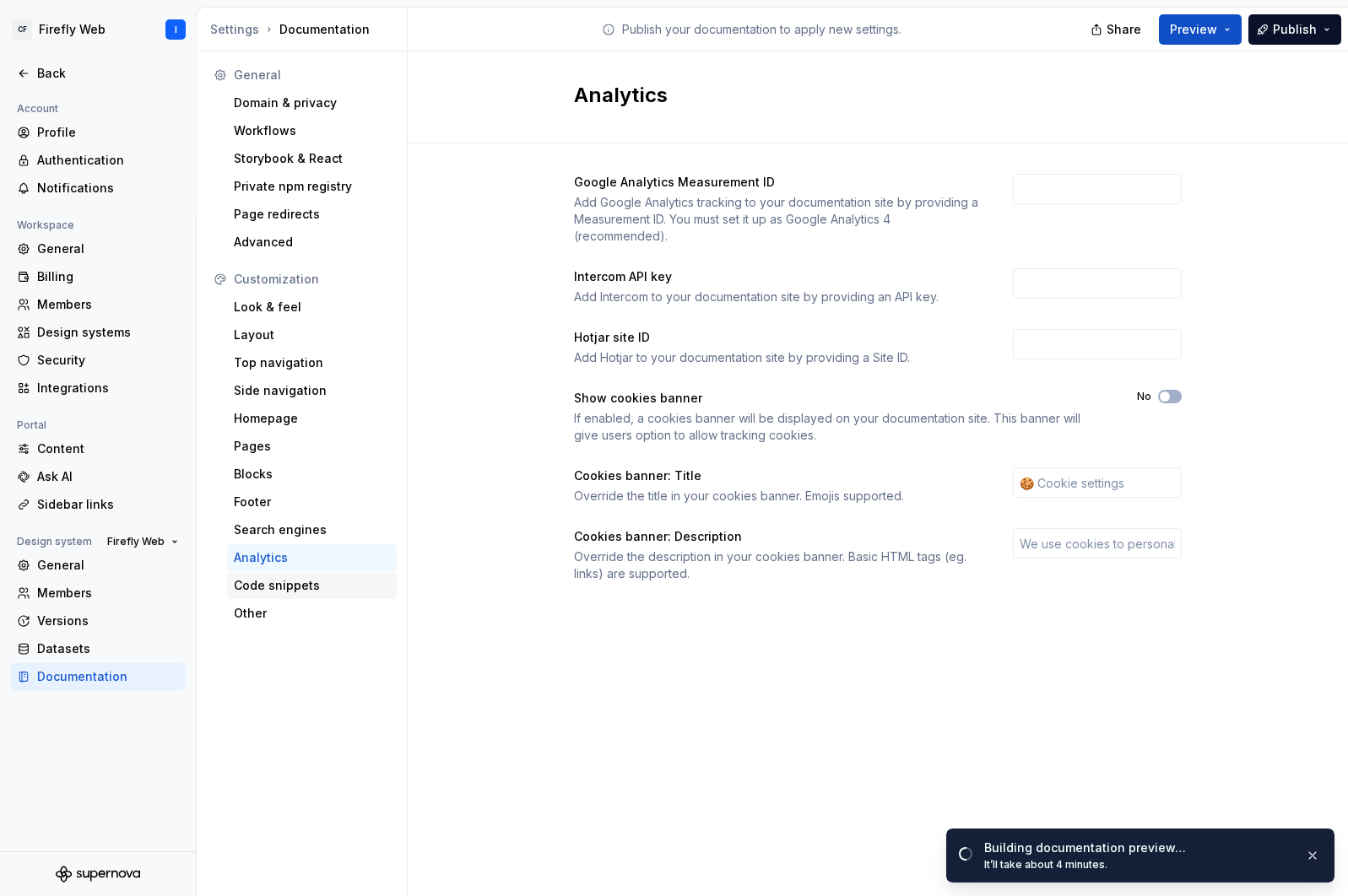
click at [327, 586] on div "Code snippets" at bounding box center [312, 586] width 156 height 17
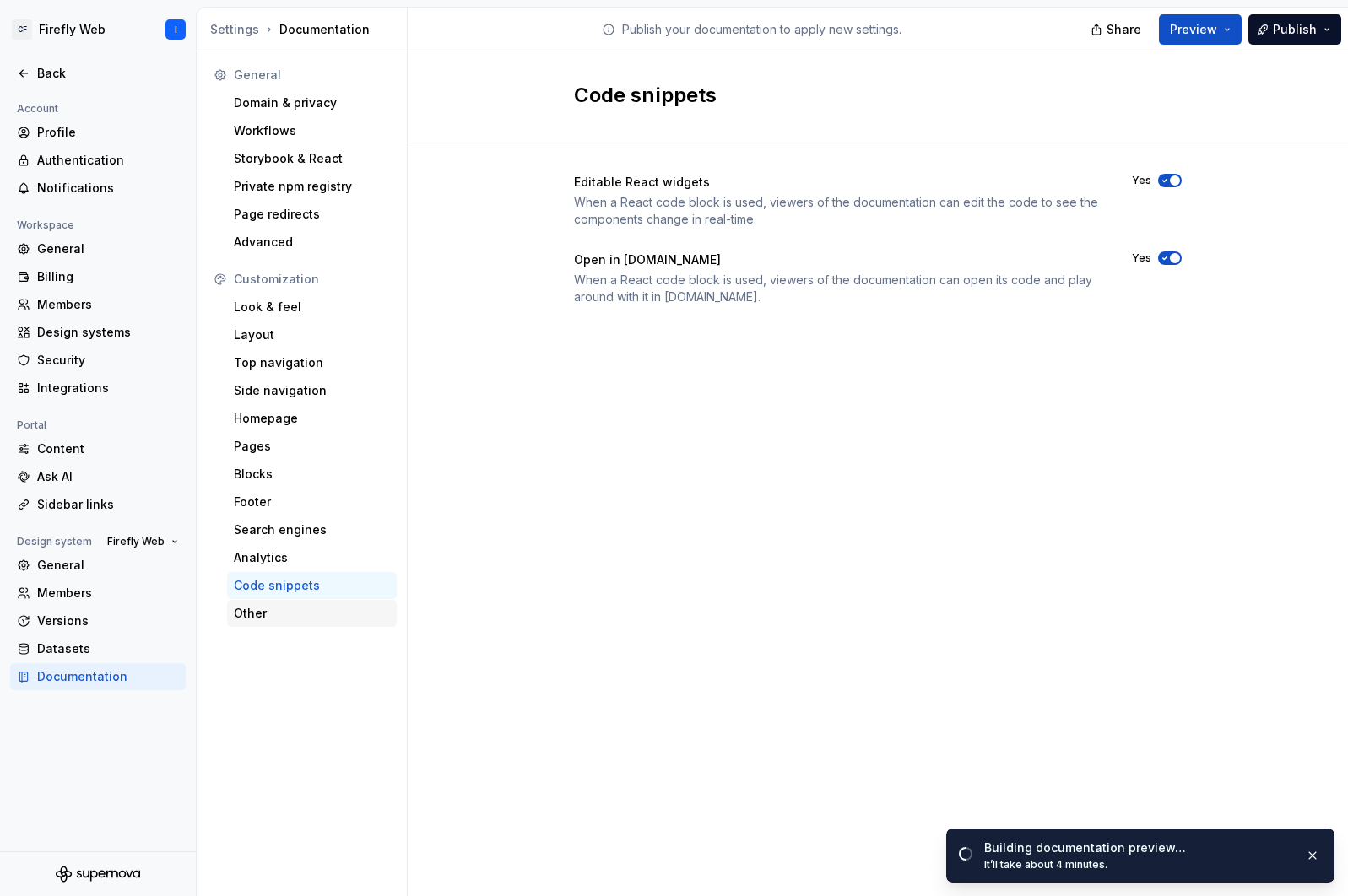
click at [292, 615] on div "Other" at bounding box center [312, 614] width 156 height 17
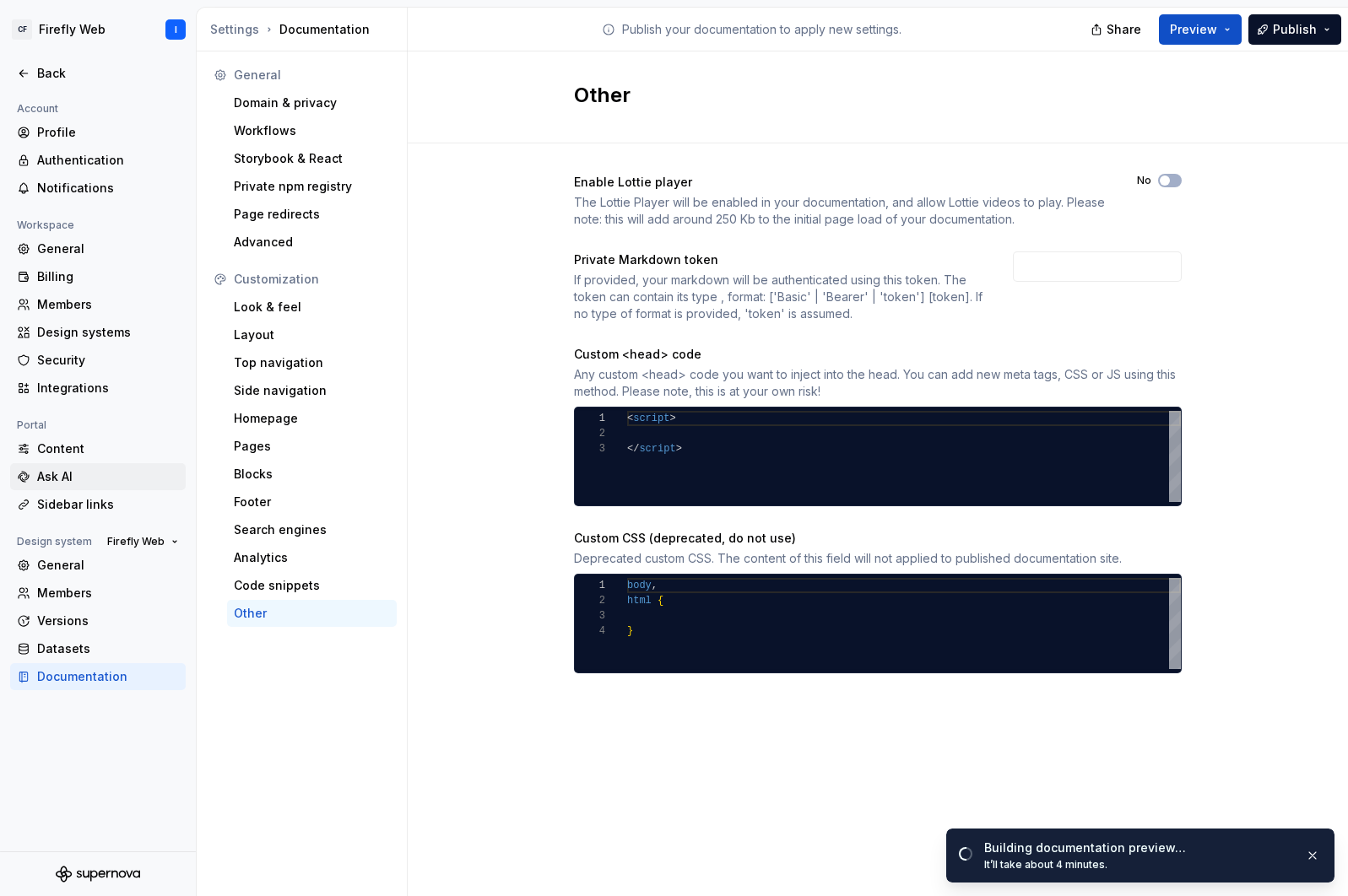
click at [64, 477] on div "Ask AI" at bounding box center [107, 477] width 141 height 17
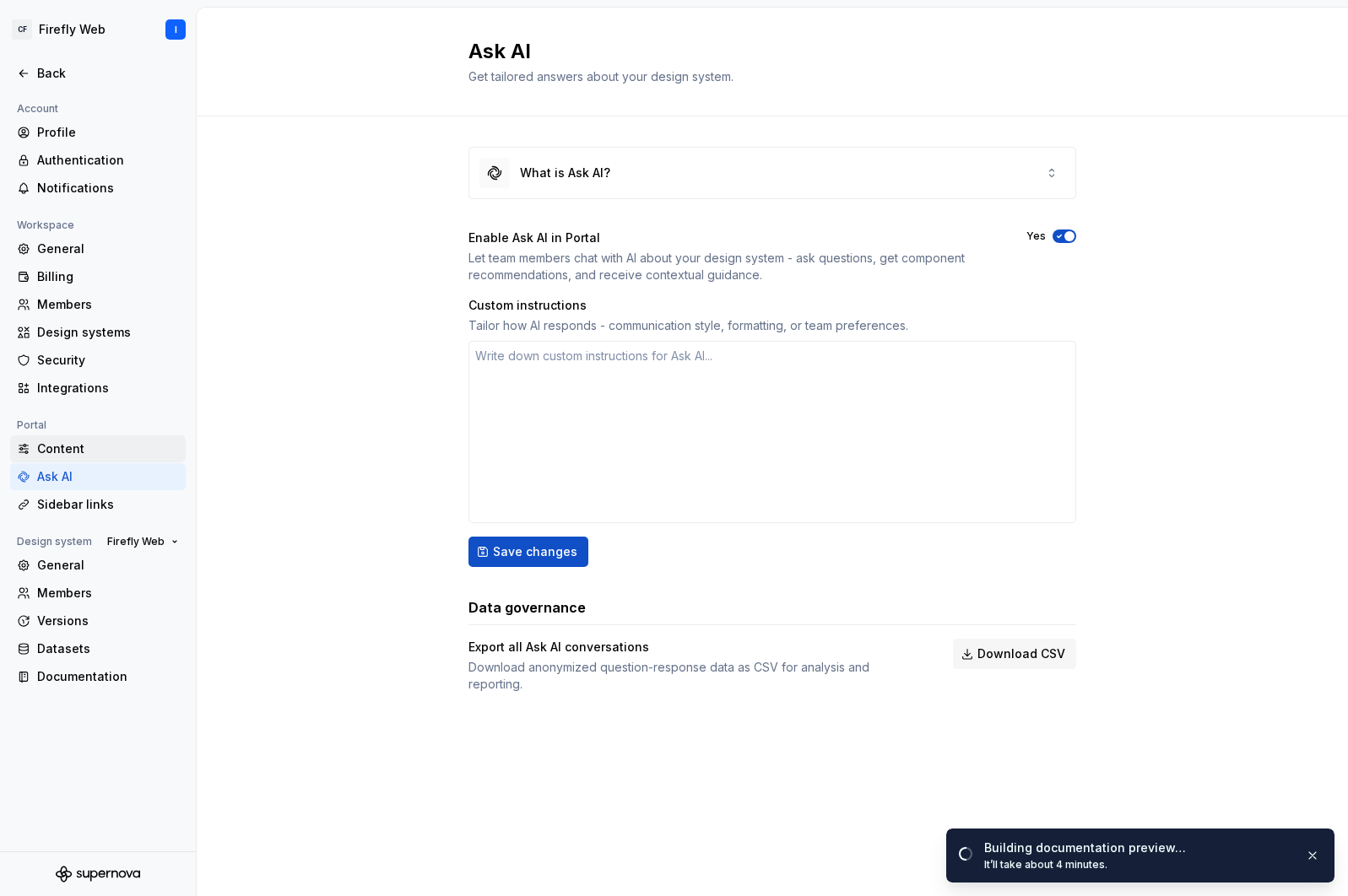
click at [67, 451] on div "Content" at bounding box center [107, 449] width 141 height 17
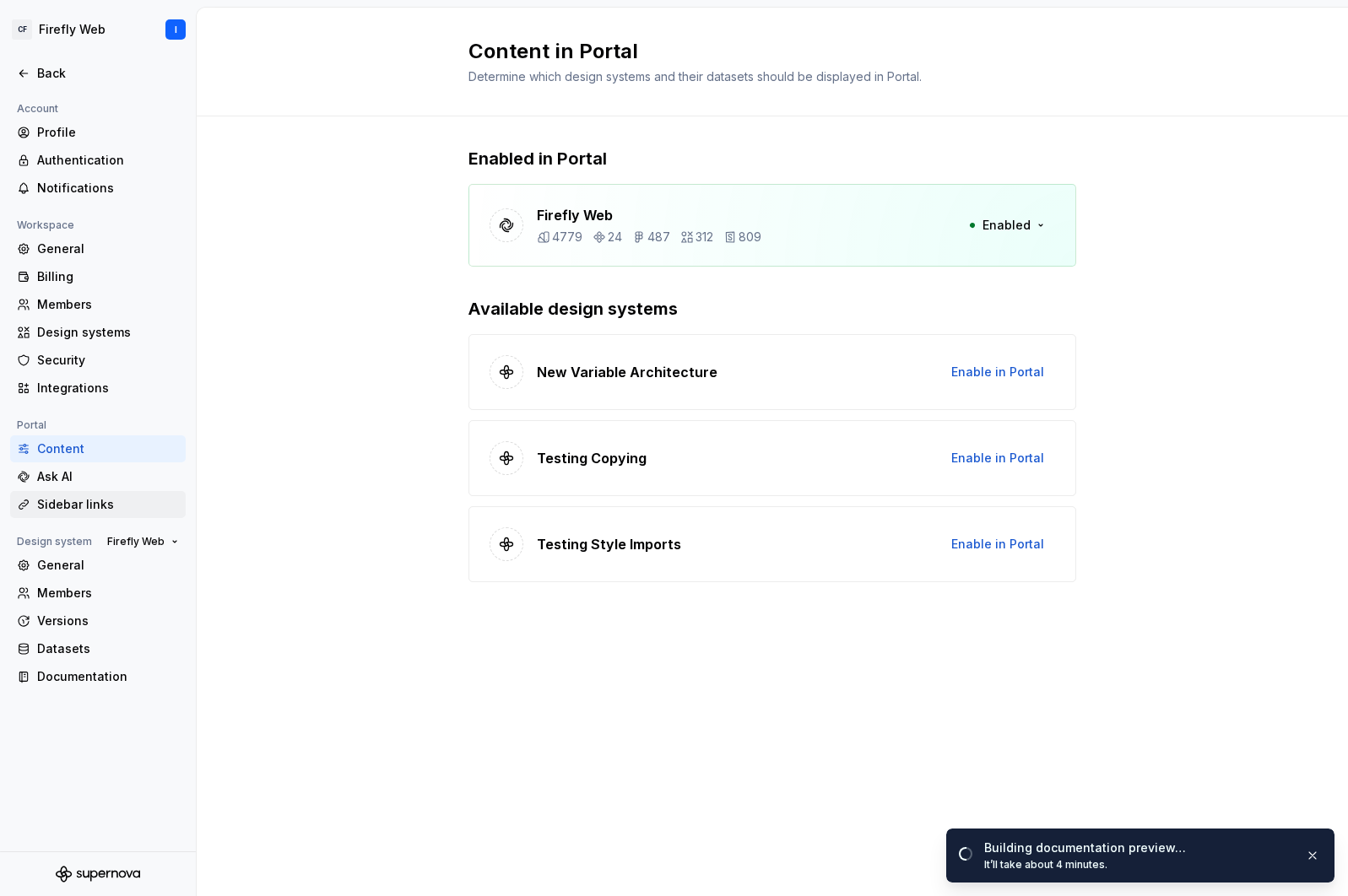
click at [65, 505] on div "Sidebar links" at bounding box center [107, 505] width 141 height 17
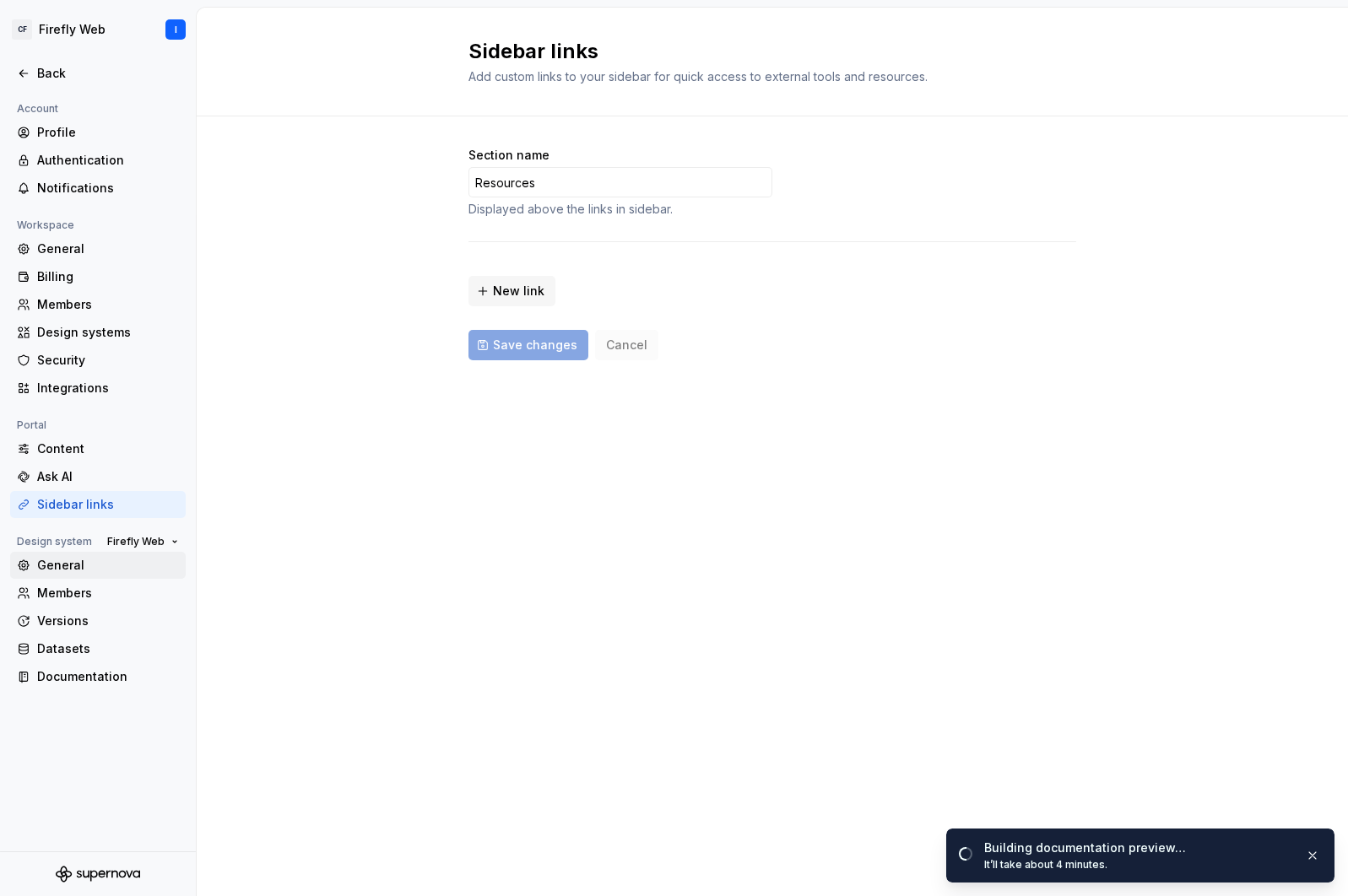
click at [71, 568] on div "General" at bounding box center [107, 566] width 141 height 17
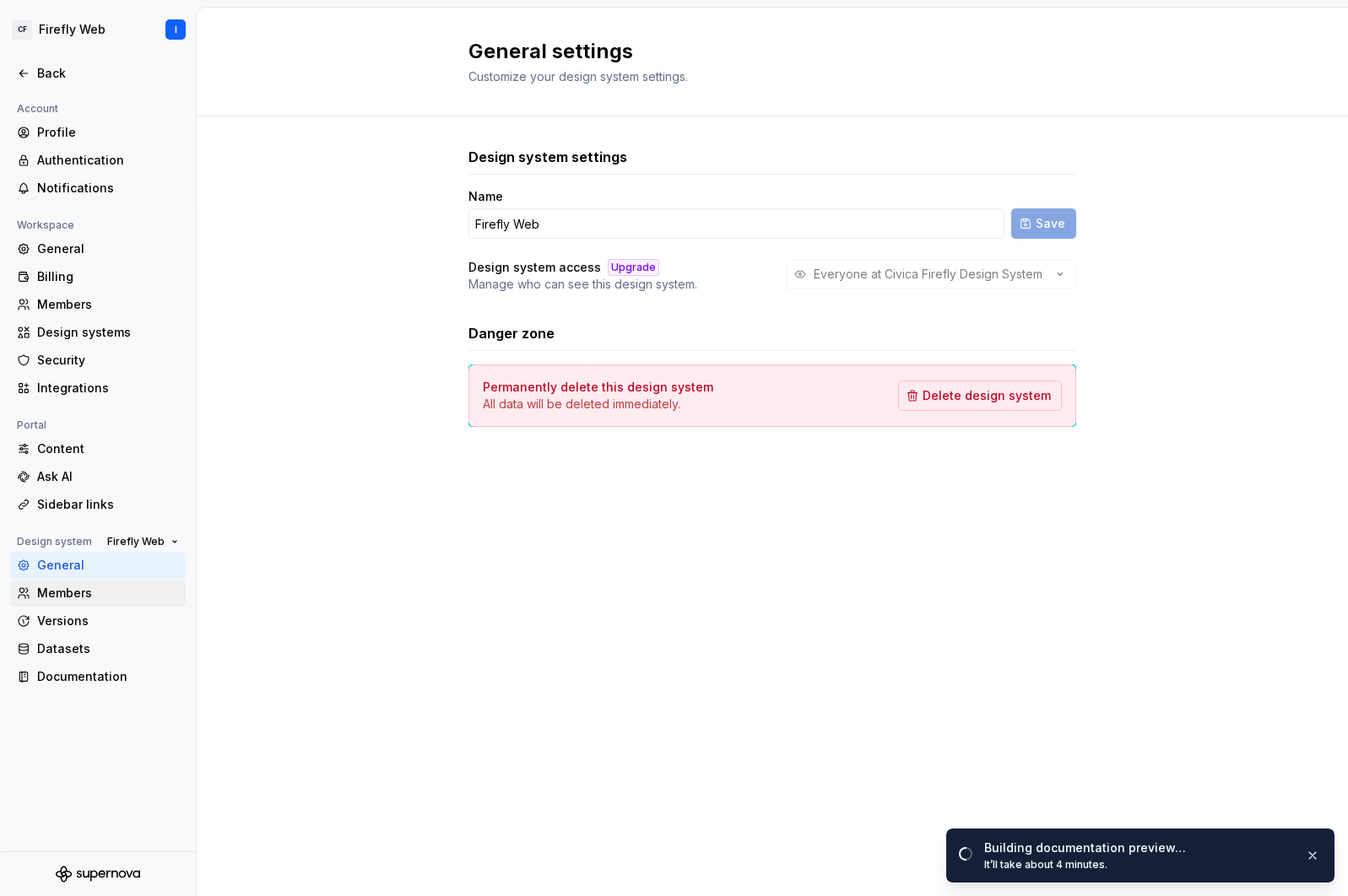
click at [73, 592] on div "Members" at bounding box center [107, 593] width 141 height 17
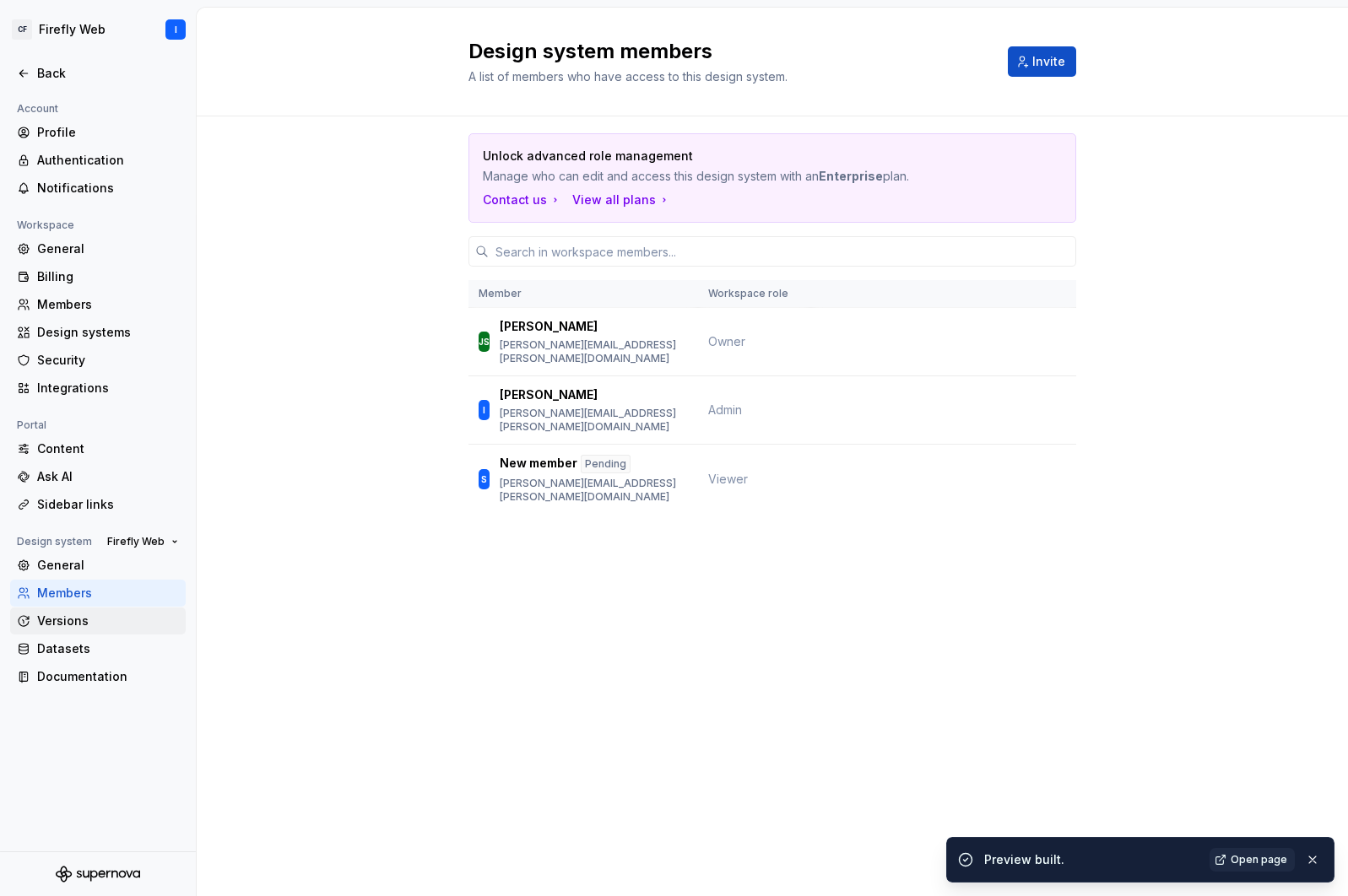
click at [80, 619] on div "Versions" at bounding box center [107, 622] width 141 height 17
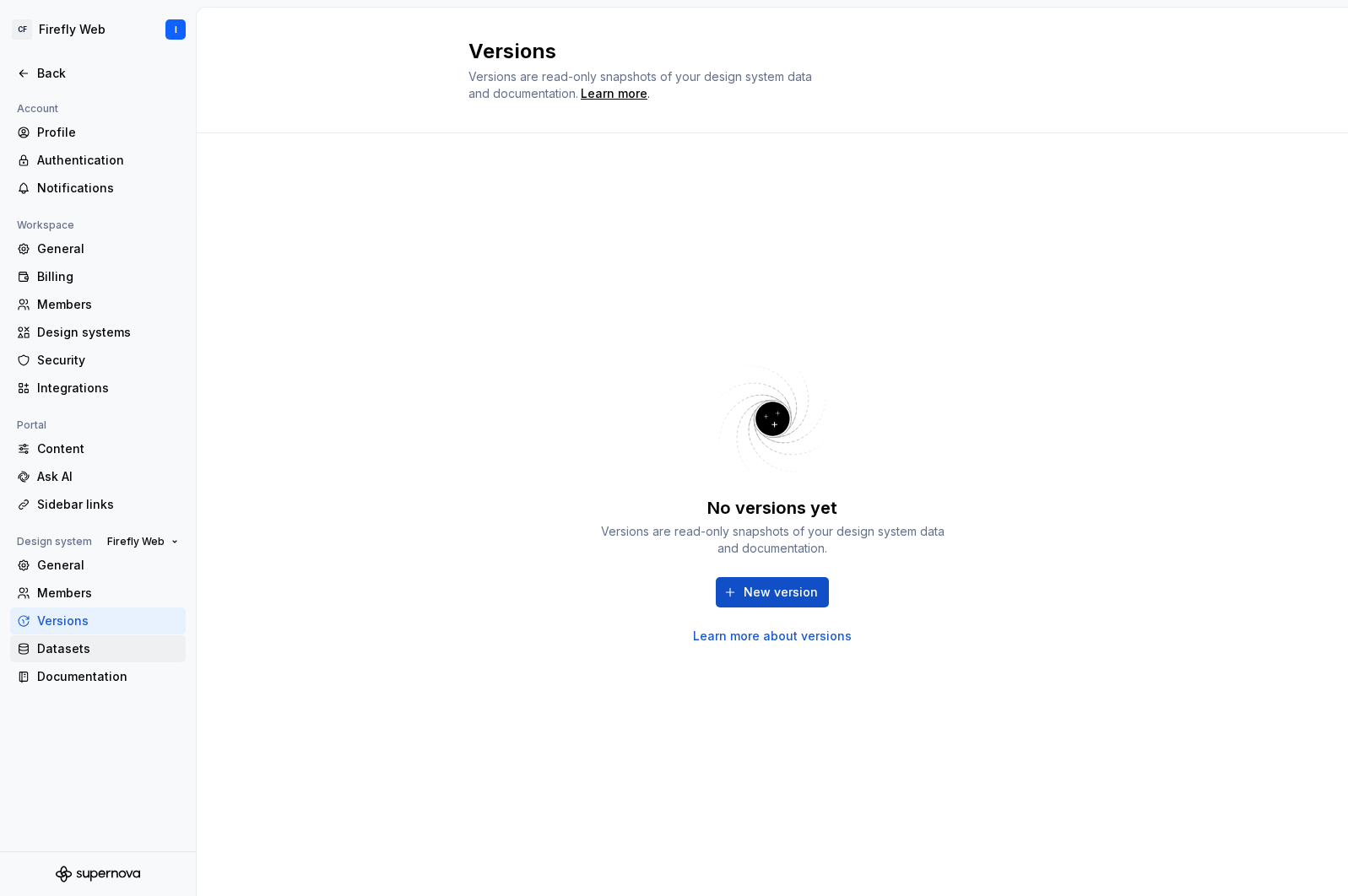
click at [76, 654] on div "Datasets" at bounding box center [107, 649] width 141 height 17
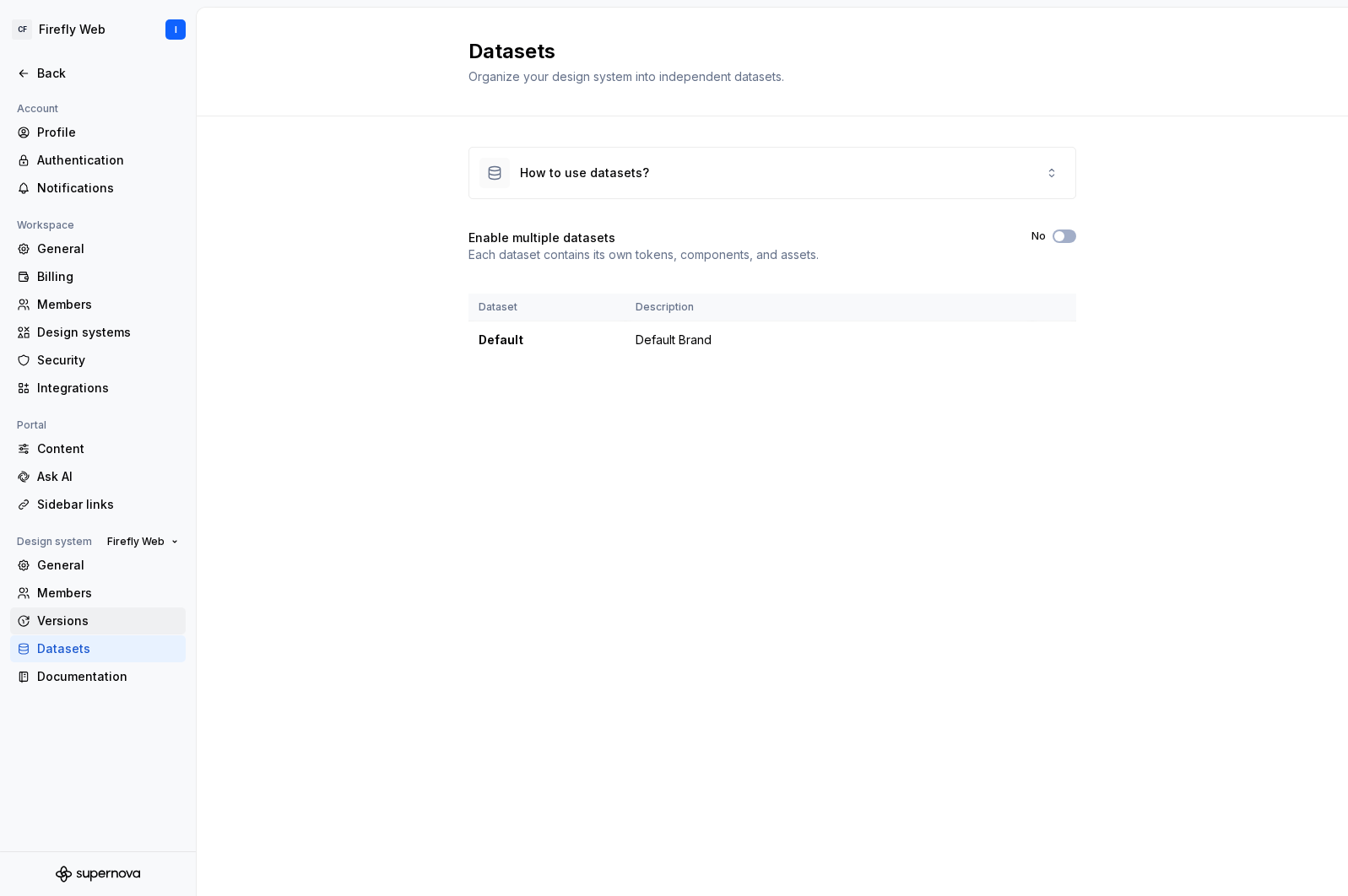
click at [66, 616] on div "Versions" at bounding box center [107, 622] width 141 height 17
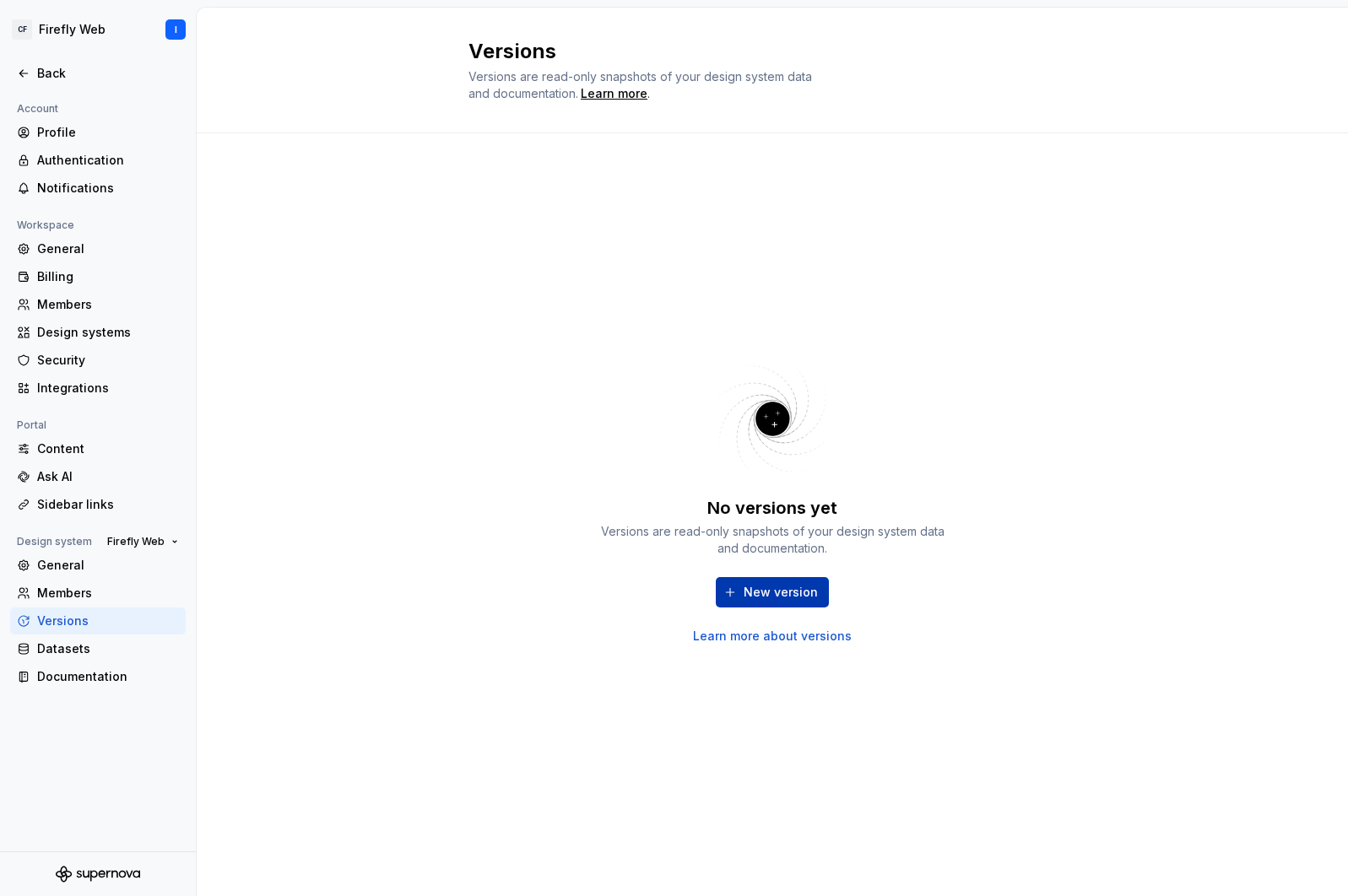
click at [760, 597] on span "New version" at bounding box center [780, 592] width 75 height 17
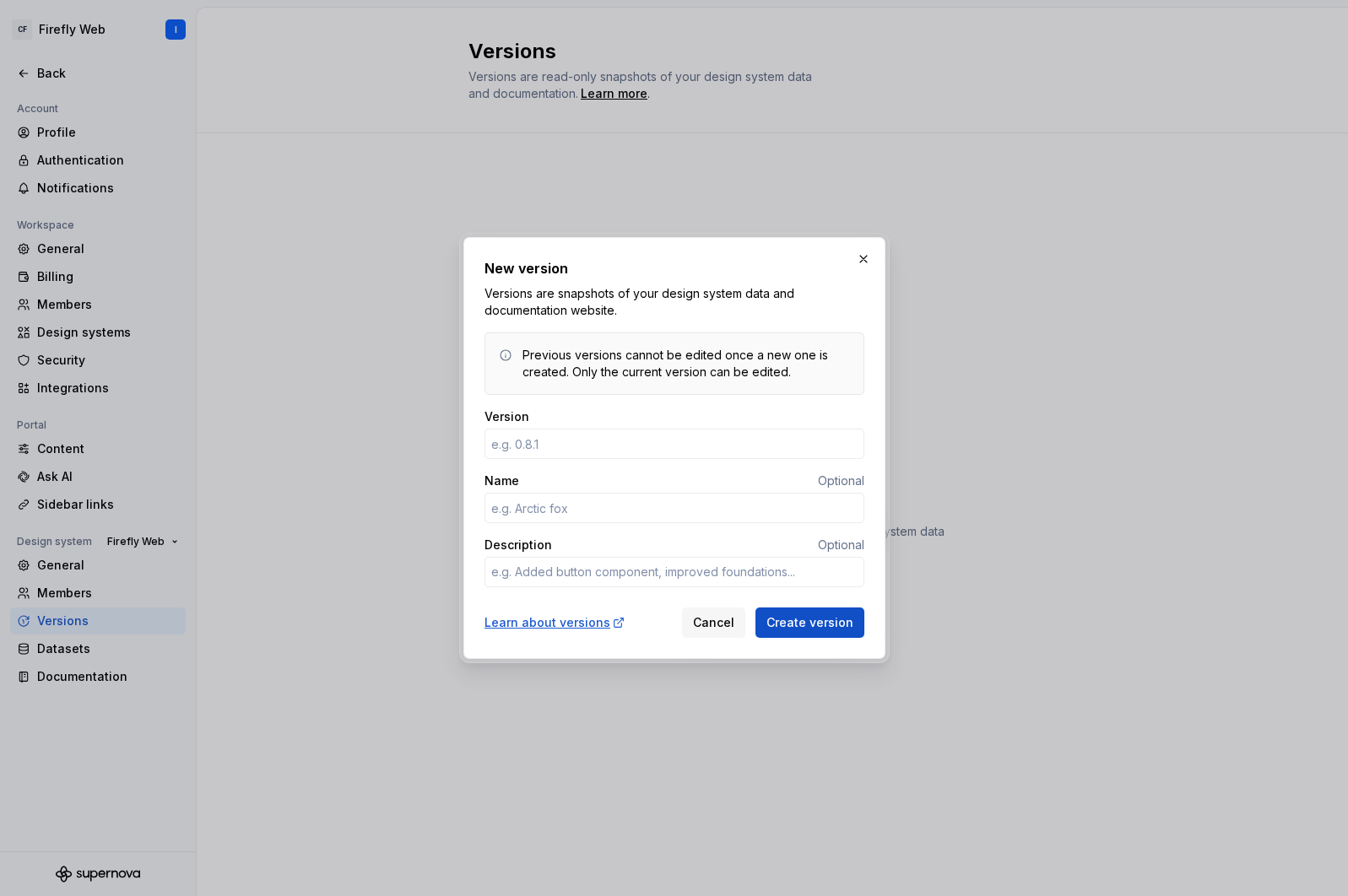
click at [865, 258] on button "button" at bounding box center [864, 259] width 24 height 24
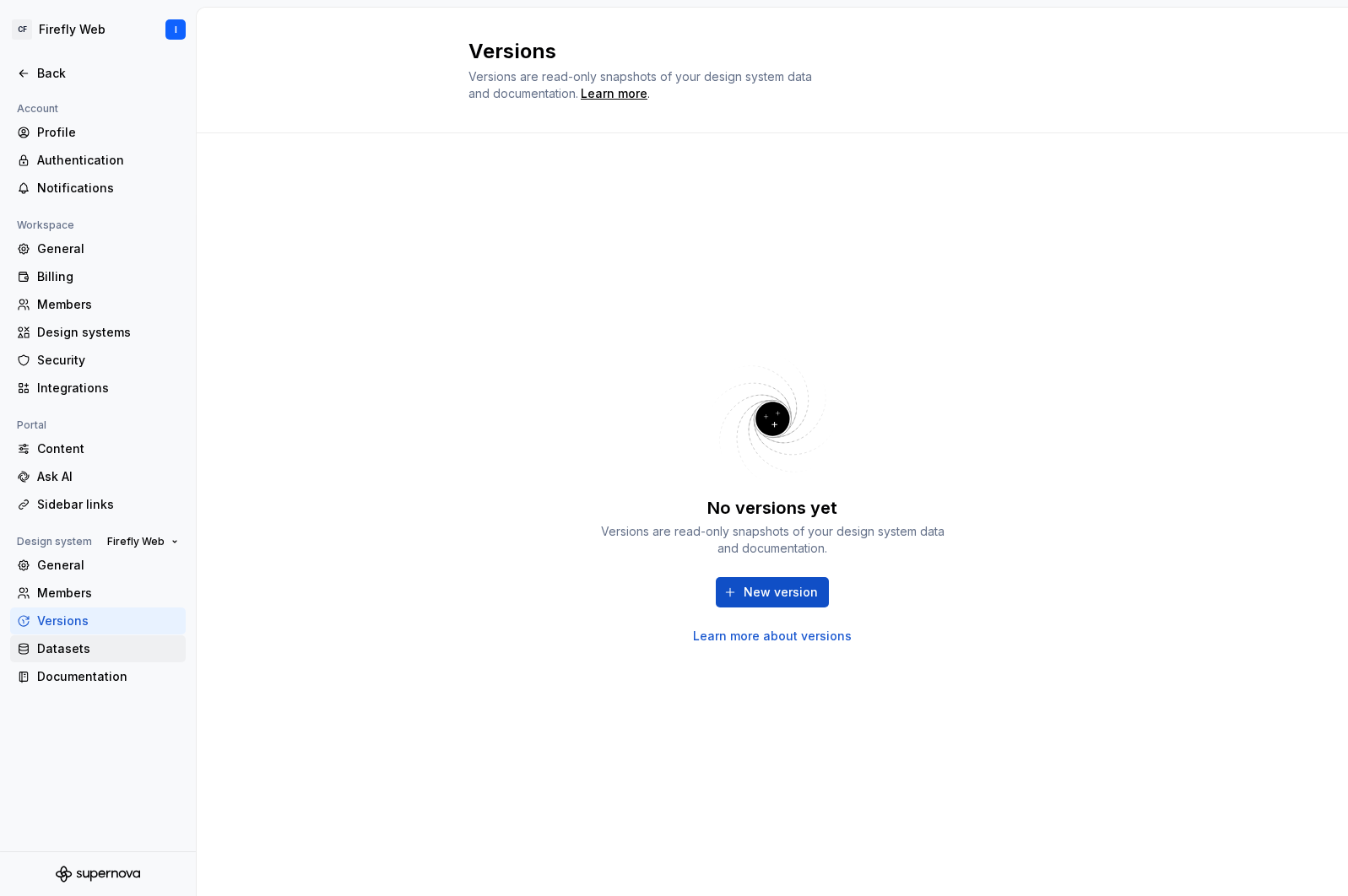
click at [69, 653] on div "Datasets" at bounding box center [107, 649] width 141 height 17
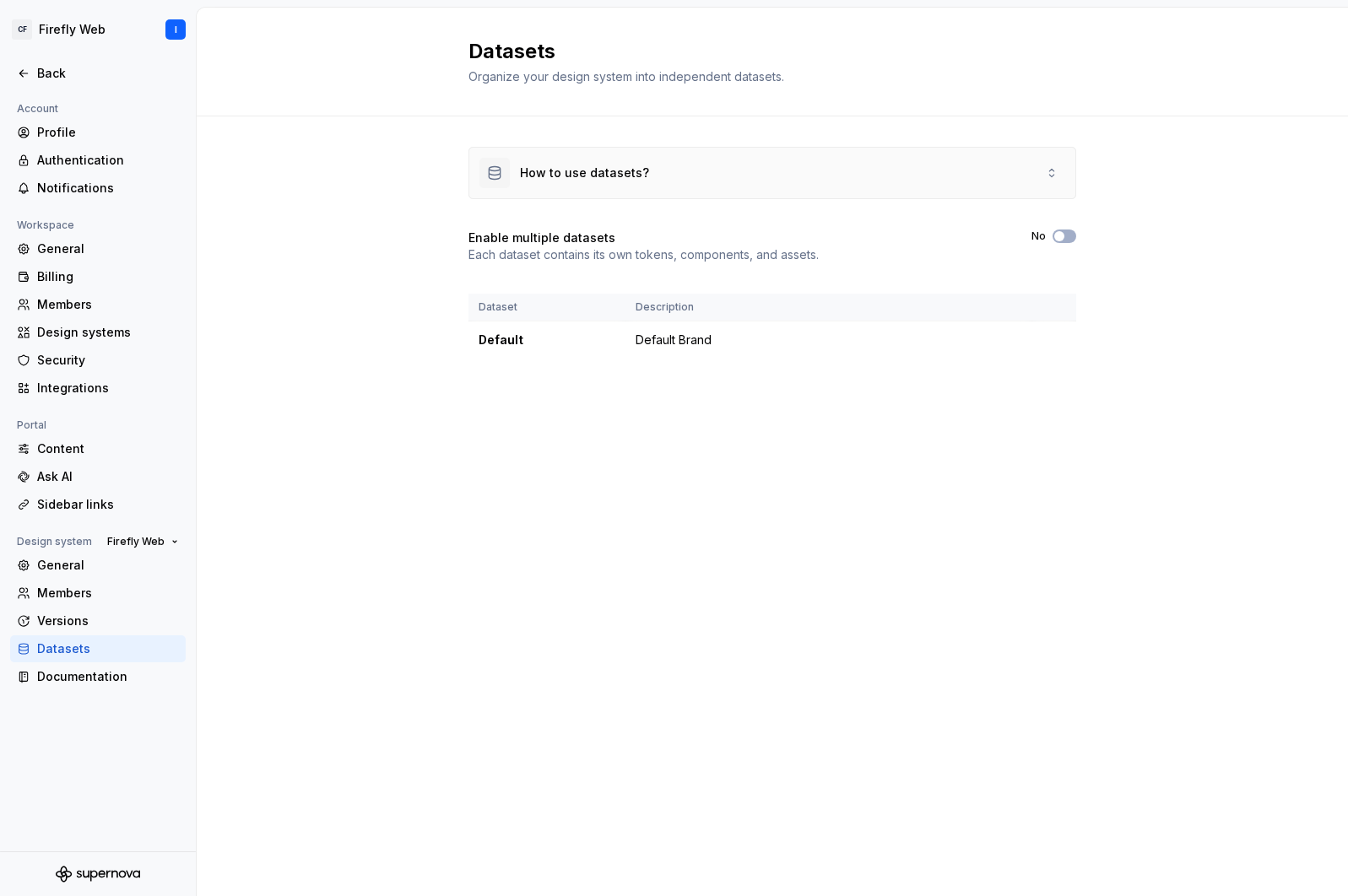
click at [1030, 177] on div "How to use datasets?" at bounding box center [772, 172] width 606 height 51
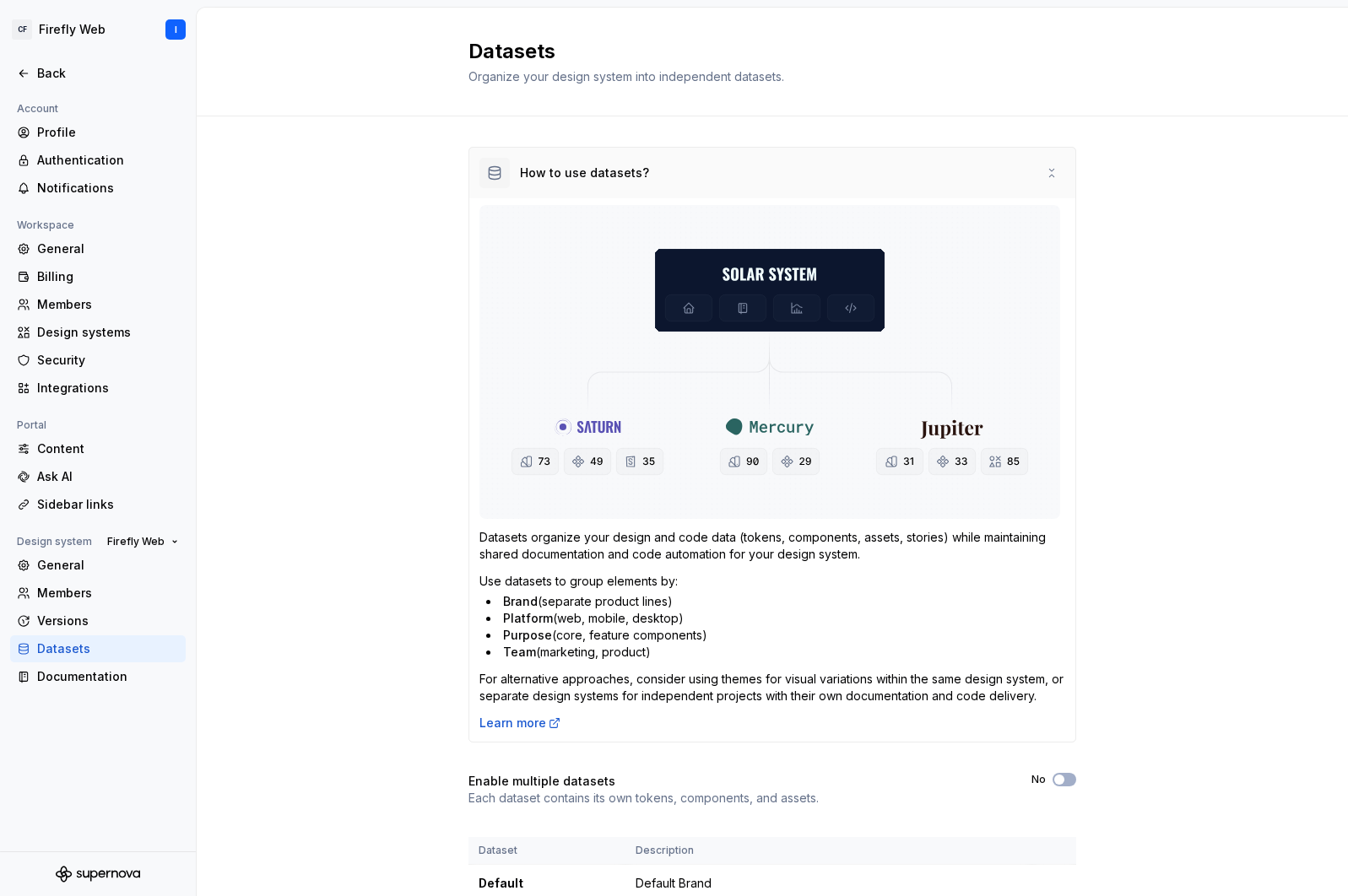
click at [1030, 177] on div "How to use datasets?" at bounding box center [772, 172] width 606 height 51
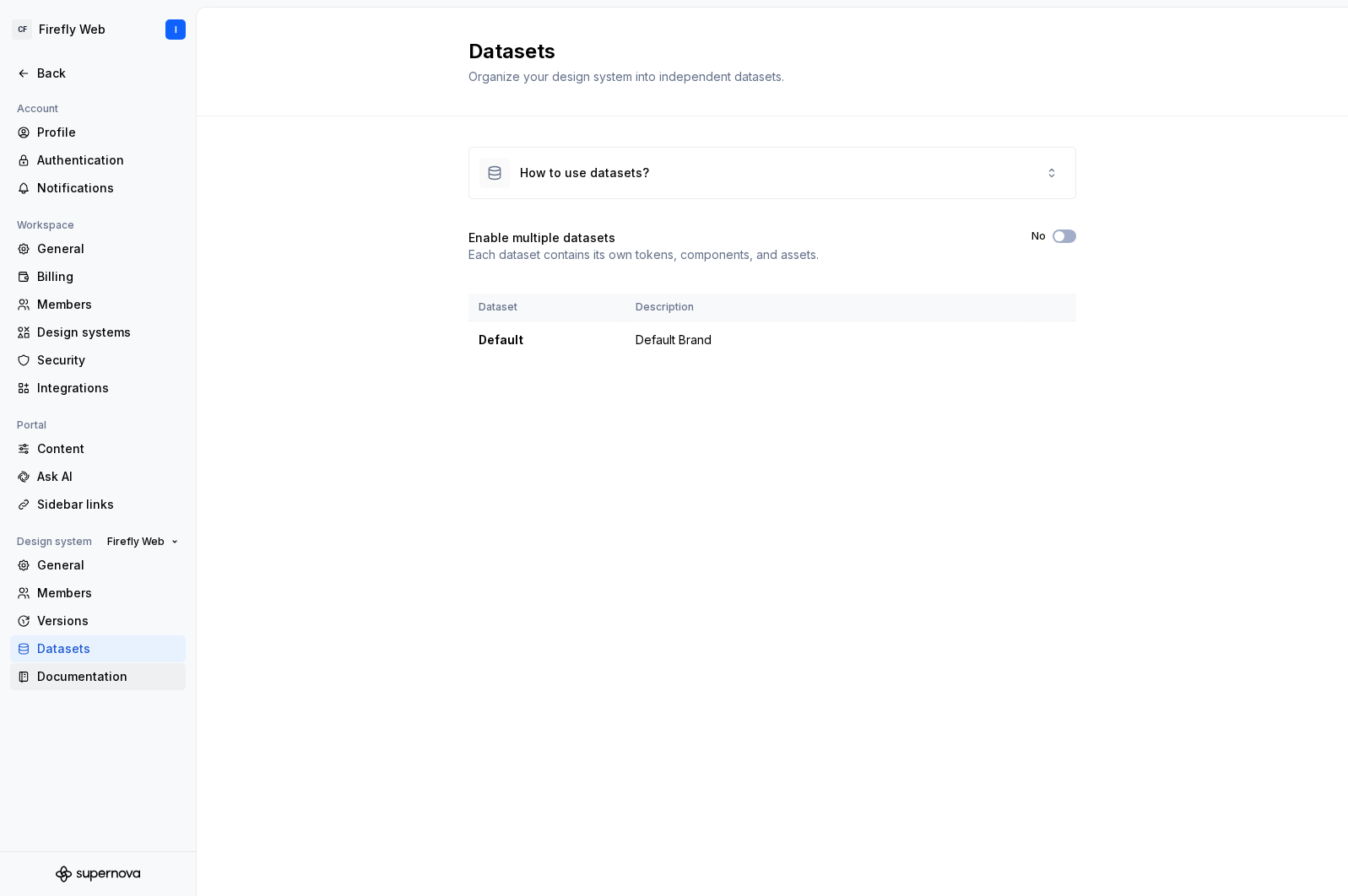
click at [91, 680] on div "Documentation" at bounding box center [107, 677] width 141 height 17
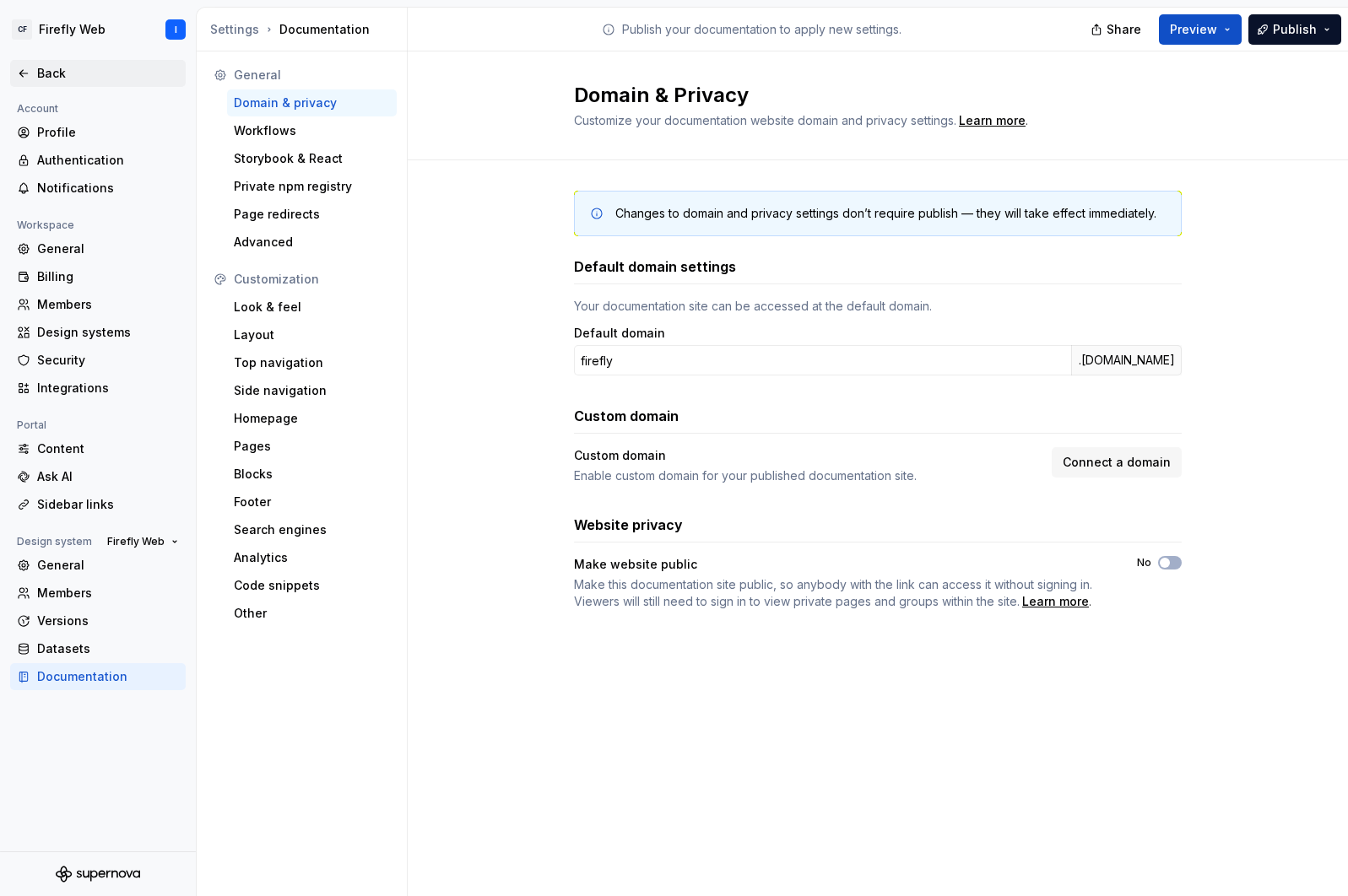
click at [47, 70] on div "Back" at bounding box center [107, 74] width 141 height 17
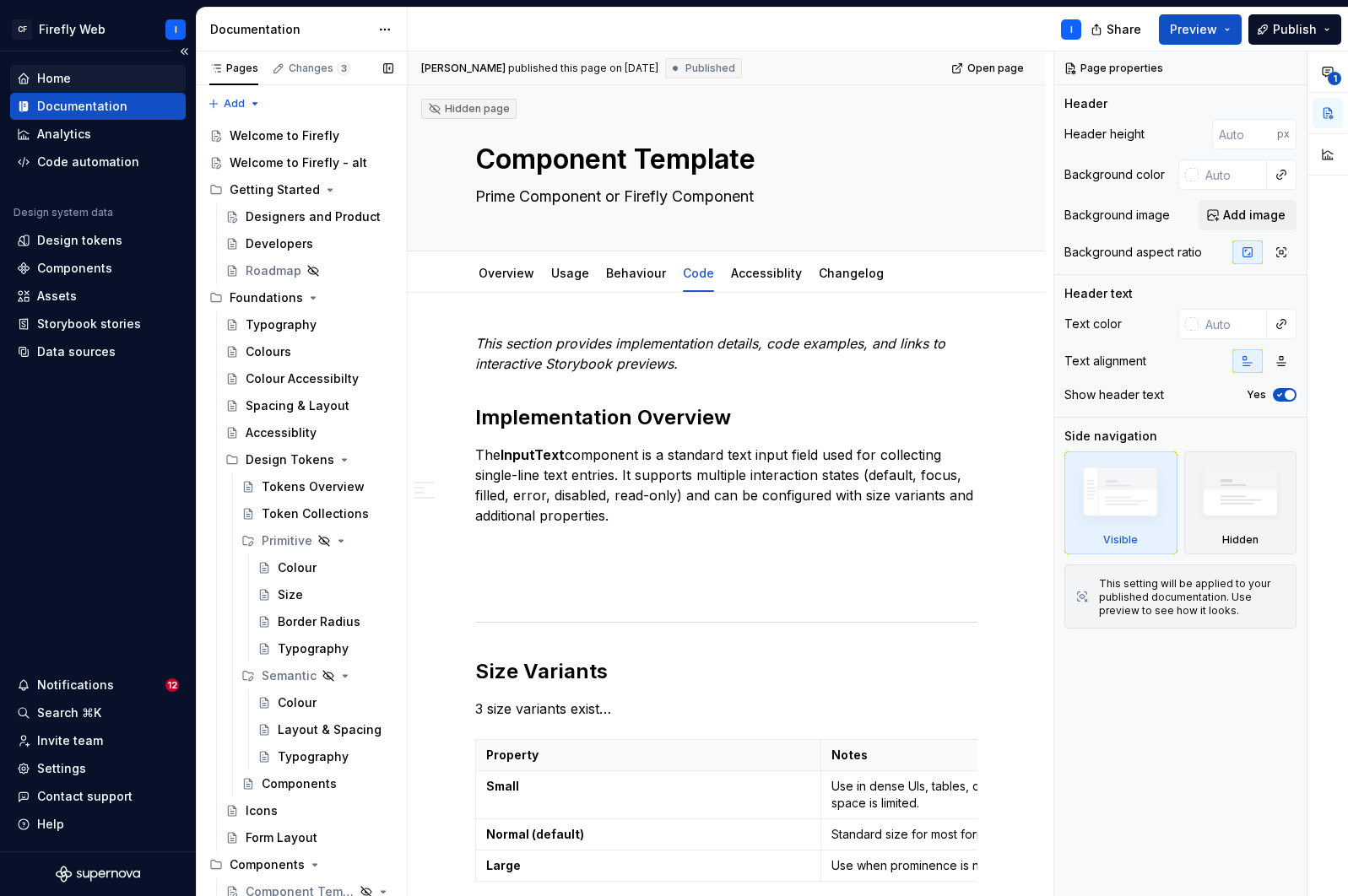
click at [56, 75] on div "Home" at bounding box center [53, 79] width 33 height 17
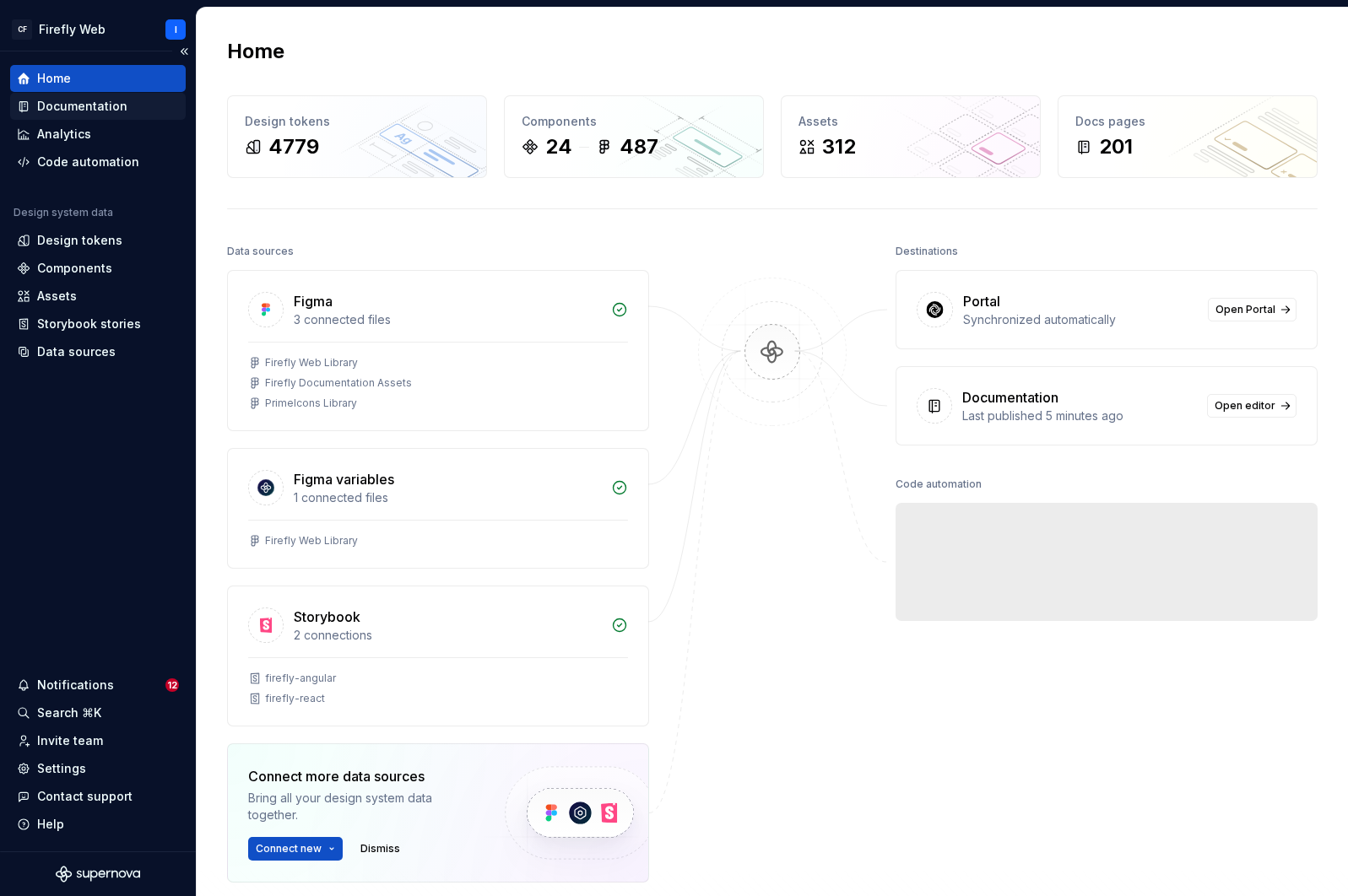
click at [57, 117] on div "Documentation" at bounding box center [98, 105] width 176 height 27
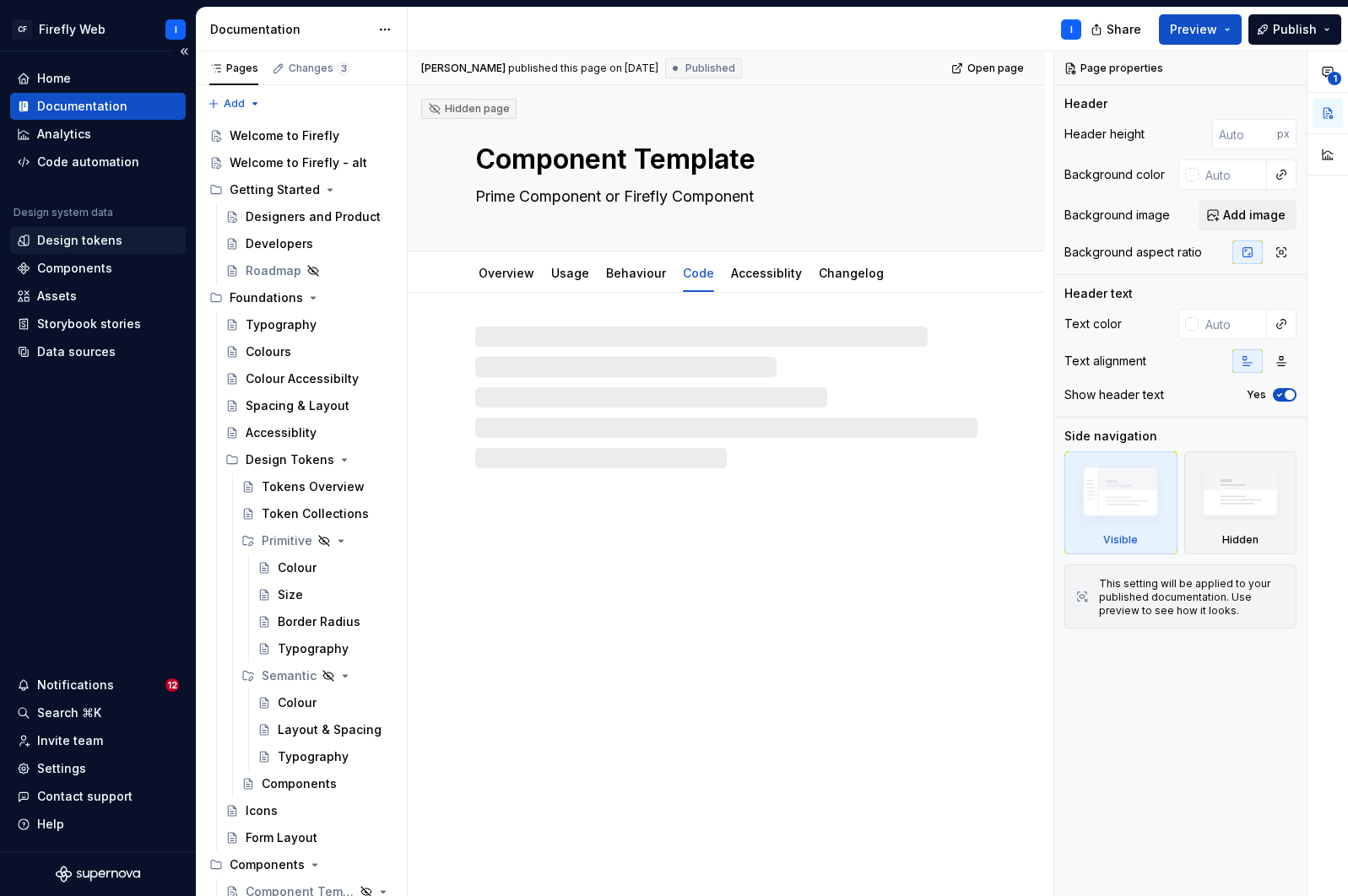
type textarea "*"
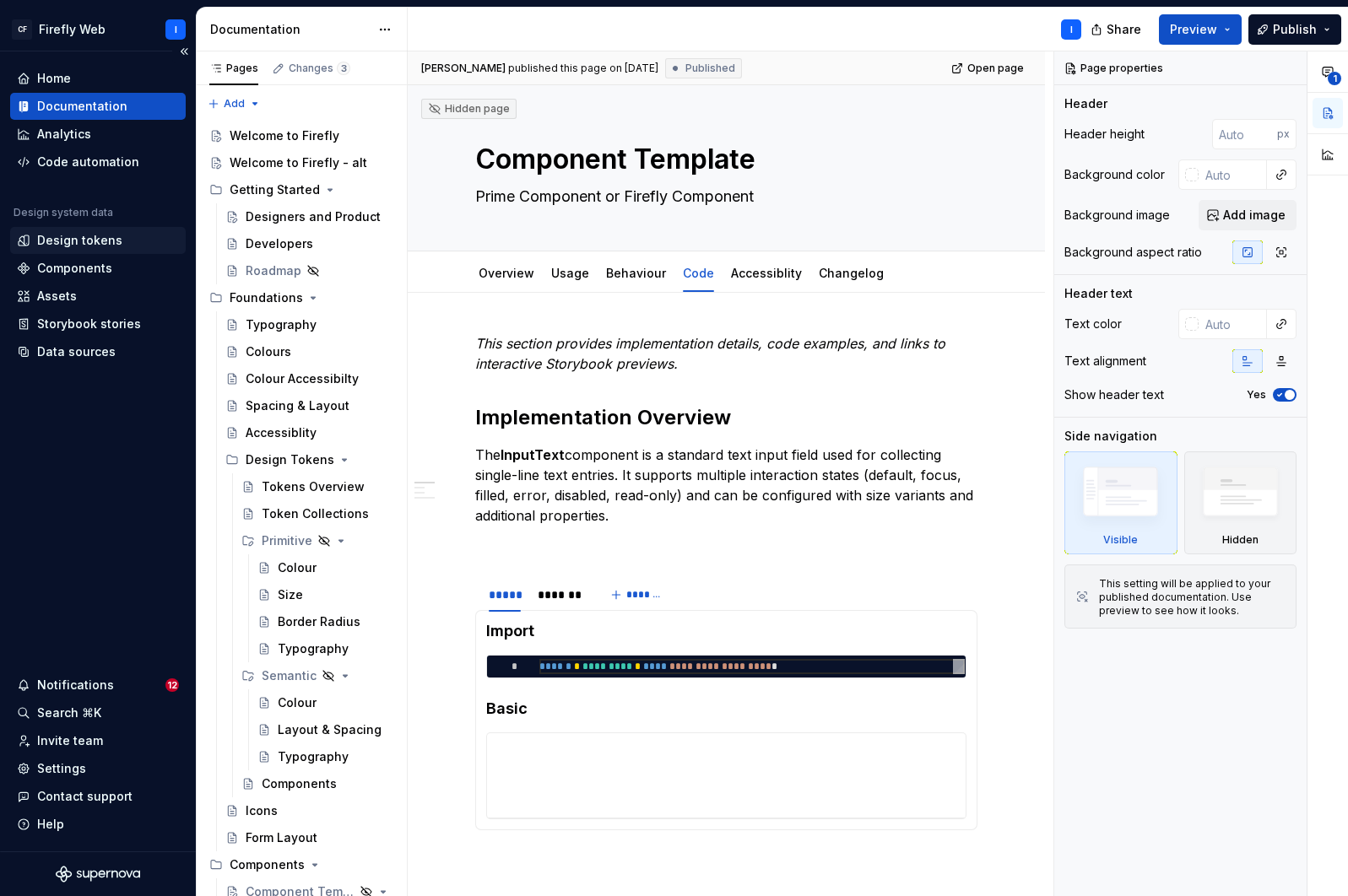
click at [74, 244] on div "Design tokens" at bounding box center [79, 241] width 85 height 17
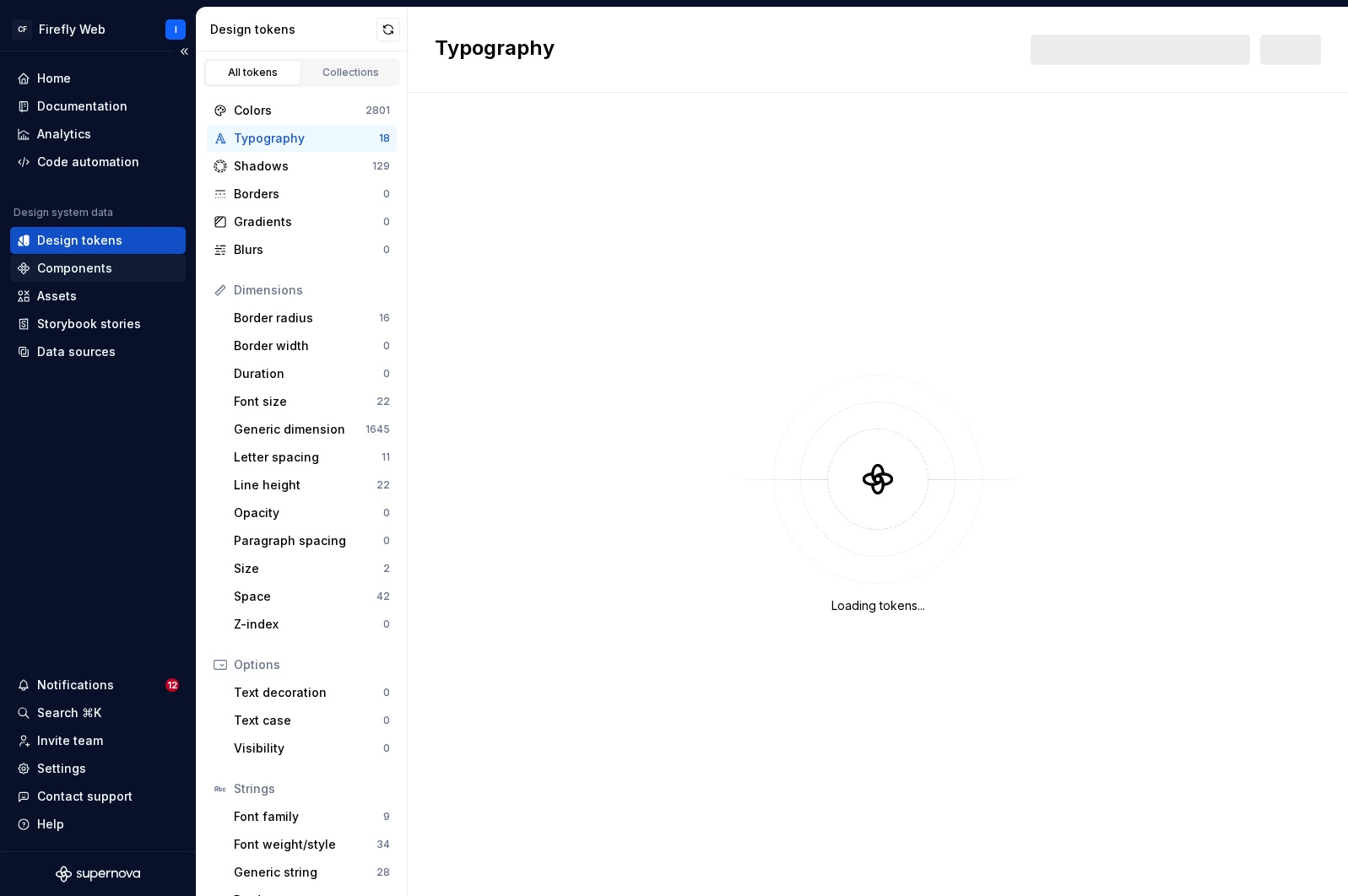
click at [73, 271] on div "Components" at bounding box center [75, 268] width 75 height 17
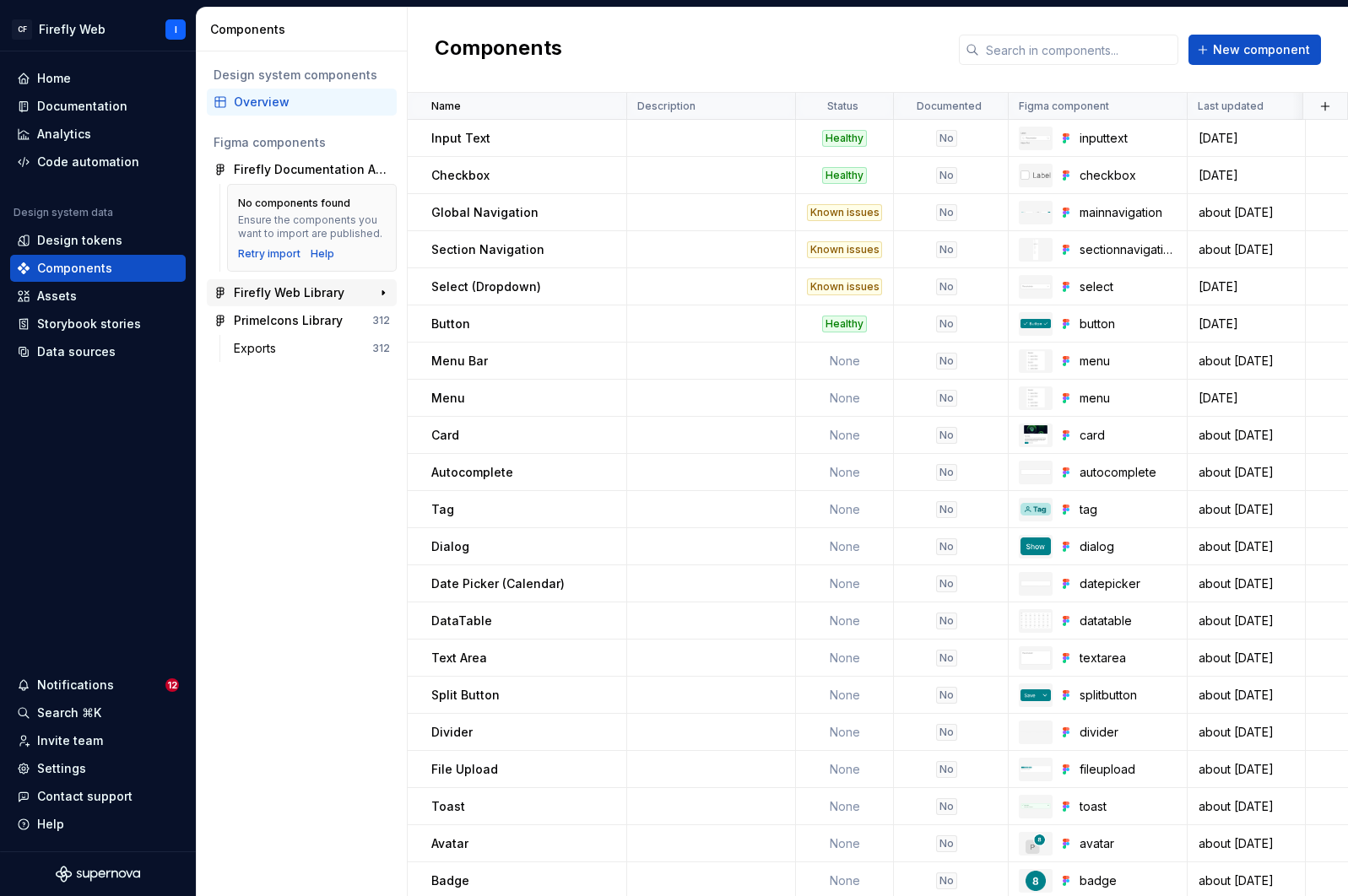
click at [303, 297] on div "Firefly Web Library" at bounding box center [289, 293] width 111 height 17
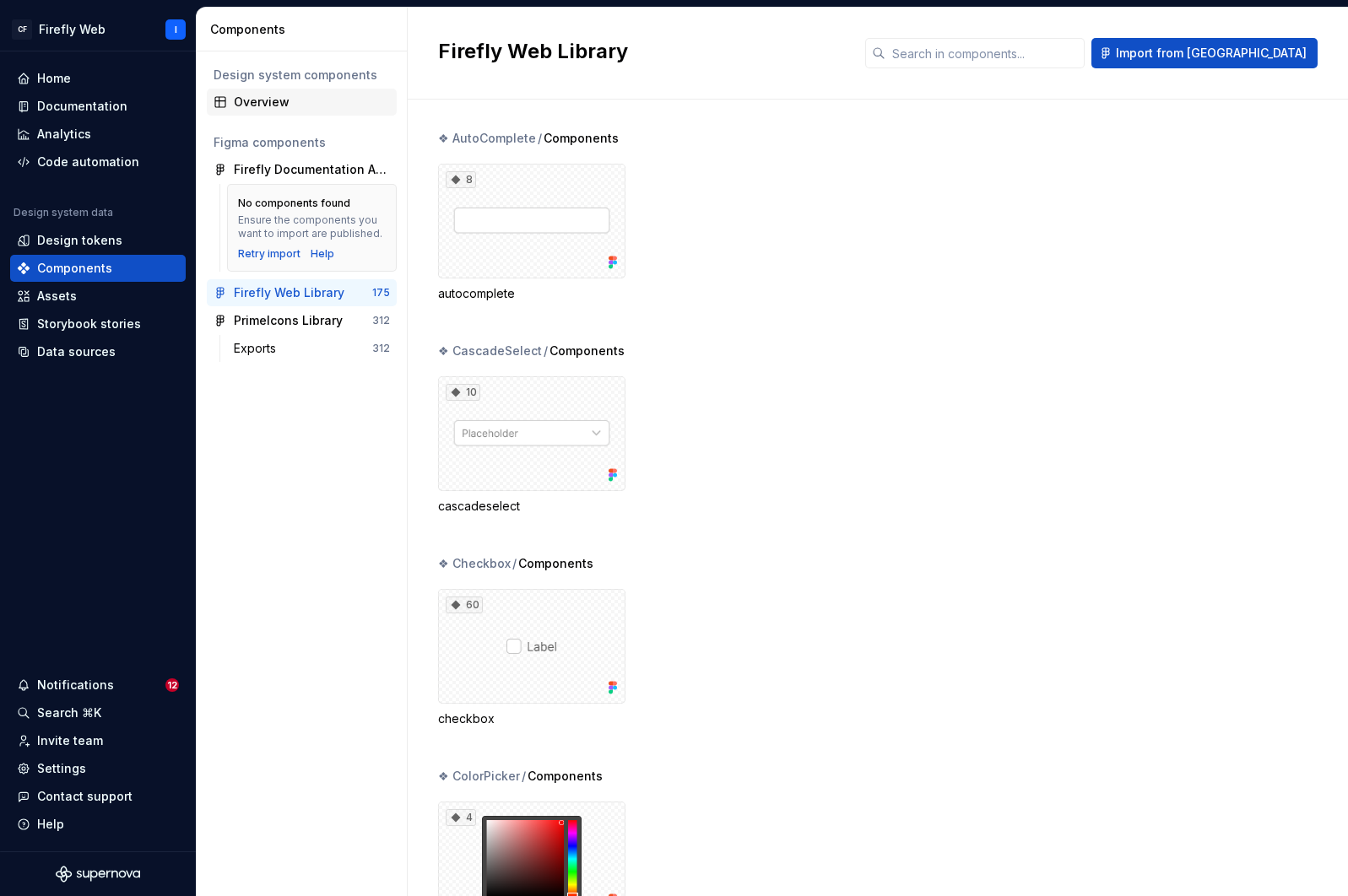
click at [268, 105] on div "Overview" at bounding box center [312, 102] width 156 height 17
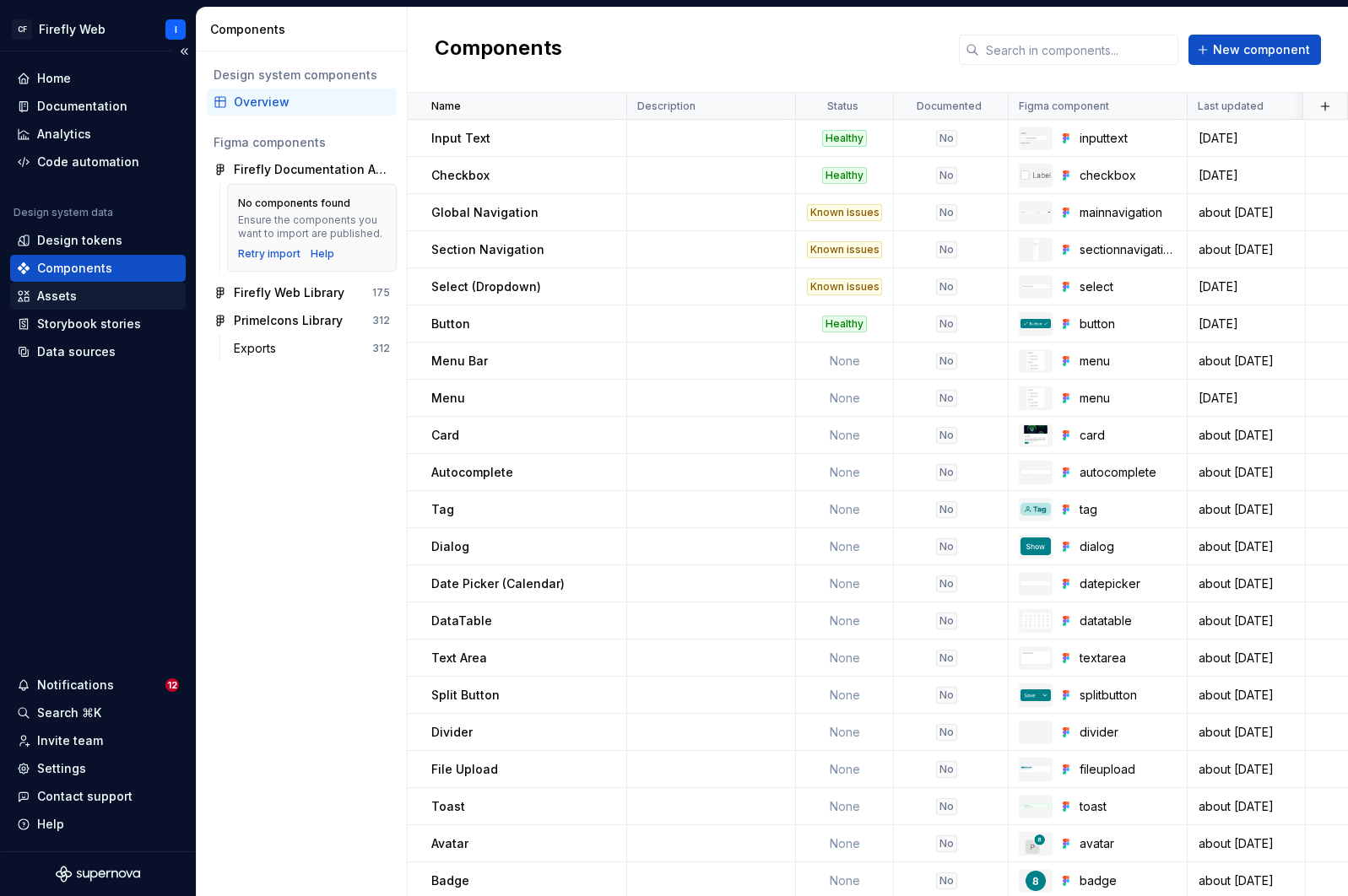
click at [69, 297] on div "Assets" at bounding box center [57, 297] width 39 height 17
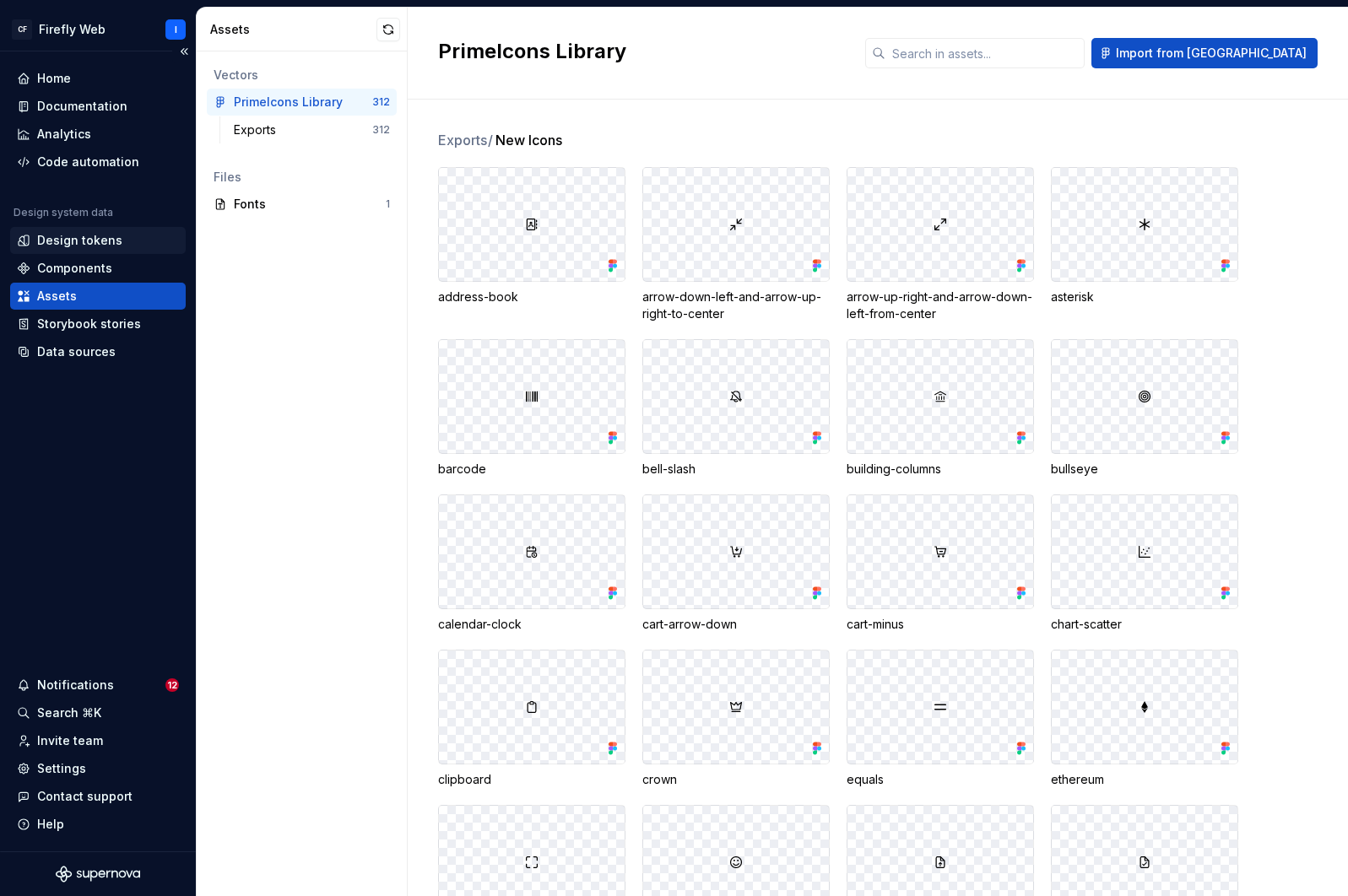
click at [101, 244] on div "Design tokens" at bounding box center [79, 241] width 85 height 17
click at [97, 678] on div "Notifications" at bounding box center [75, 685] width 77 height 17
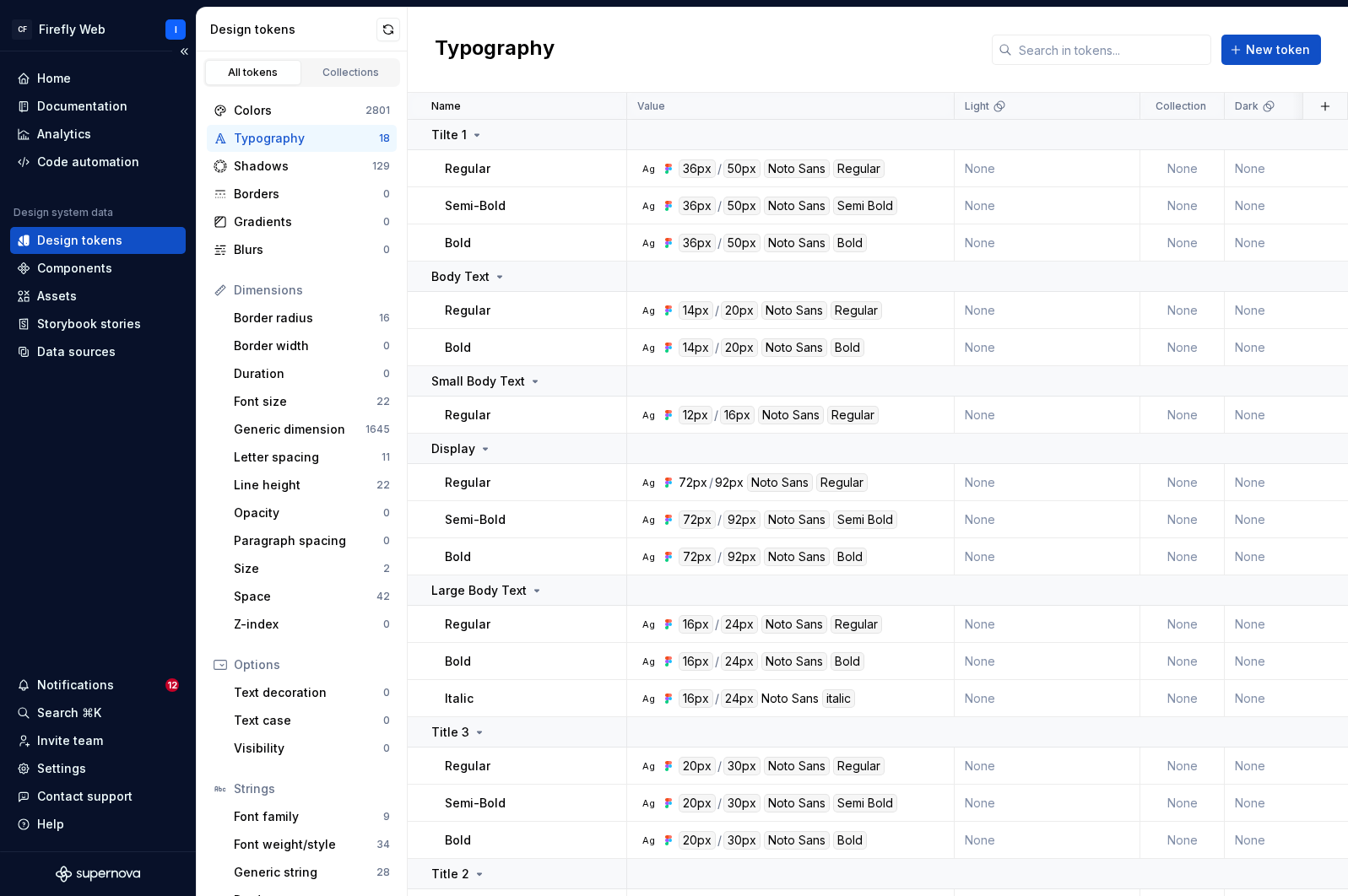
click at [69, 535] on html "CF Firefly Web I Home Documentation Analytics Code automation Design system dat…" at bounding box center [674, 448] width 1348 height 896
click at [53, 80] on div "Home" at bounding box center [53, 79] width 33 height 17
